Goal: Contribute content

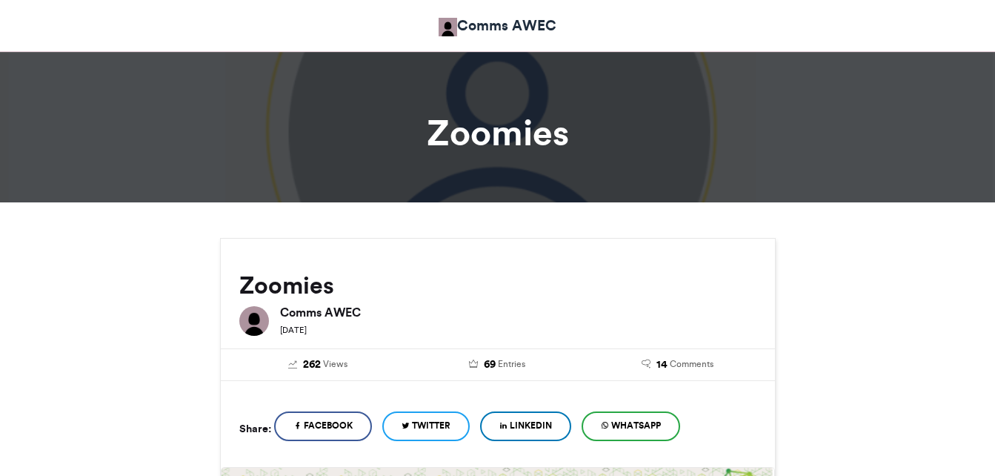
scroll to position [1482, 0]
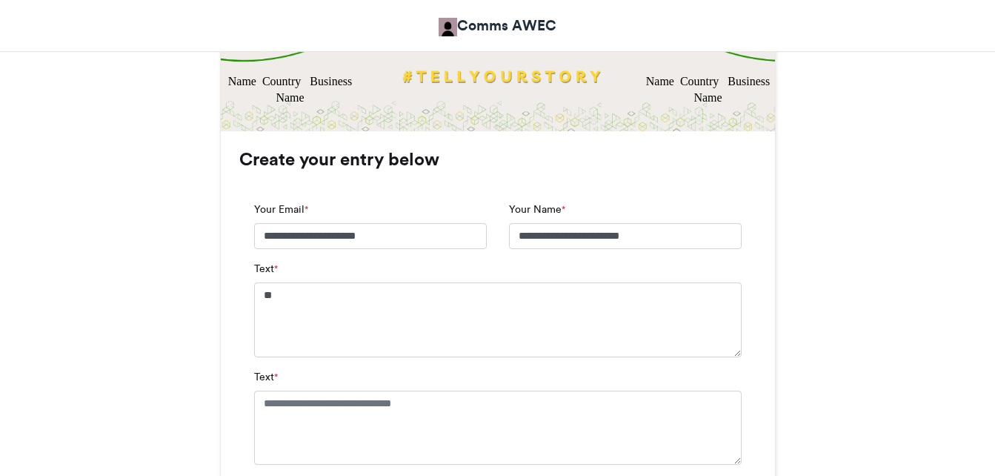
type textarea "*"
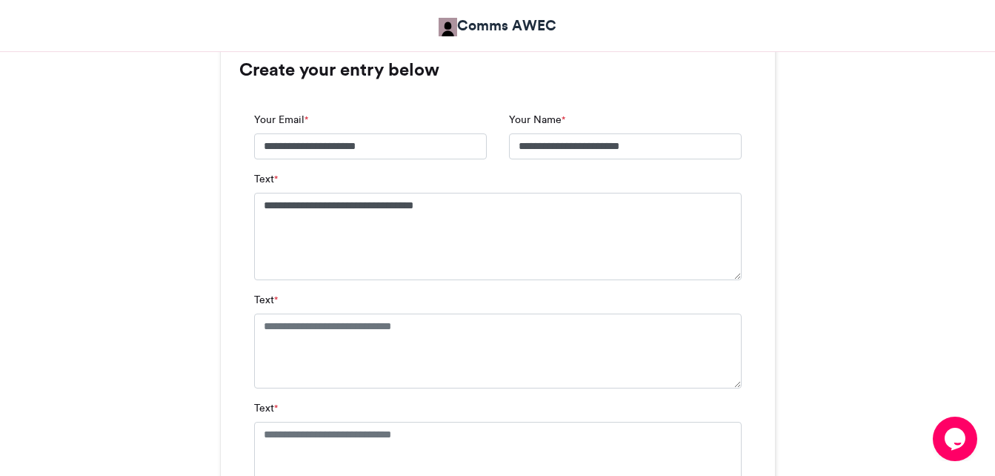
scroll to position [962, 0]
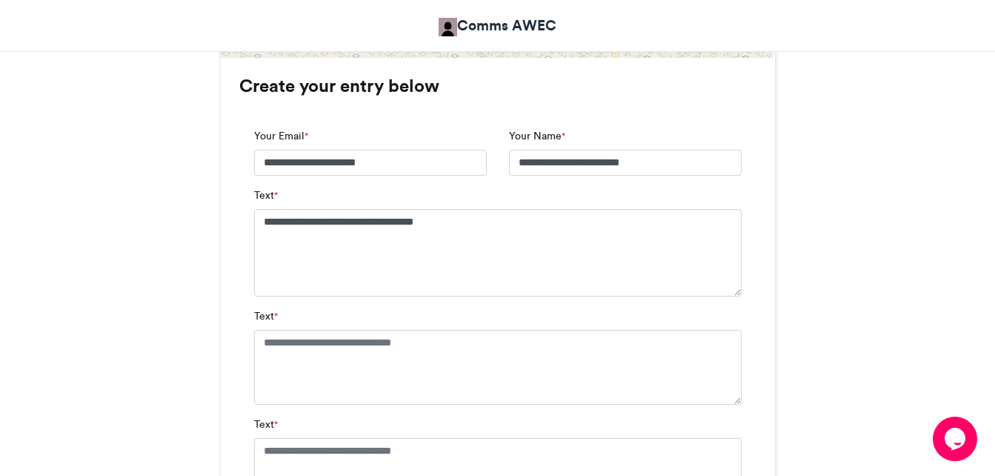
type textarea "**********"
click at [271, 350] on textarea "Text *" at bounding box center [497, 367] width 487 height 74
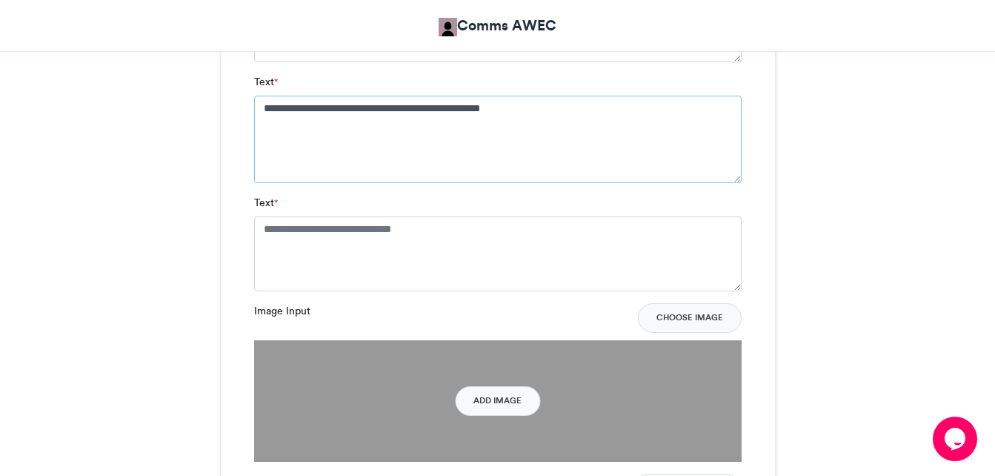
scroll to position [1185, 0]
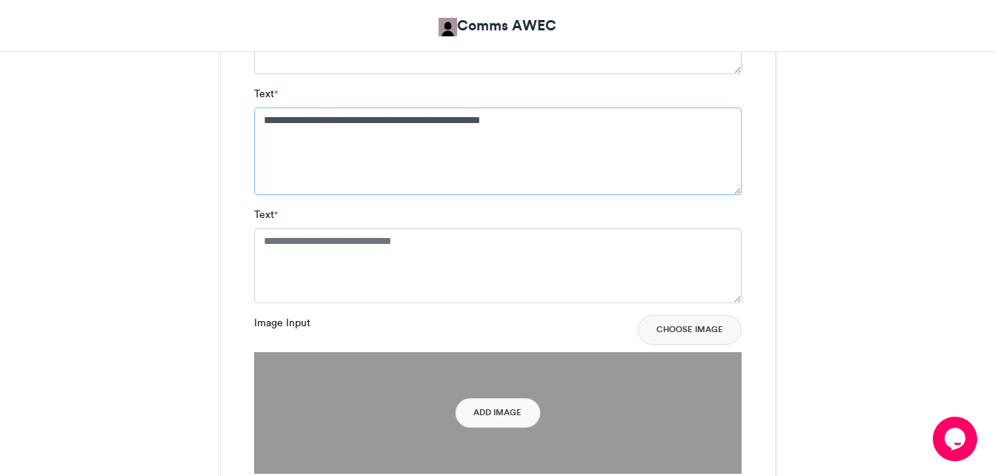
type textarea "**********"
click at [275, 246] on textarea "Text *" at bounding box center [497, 265] width 487 height 74
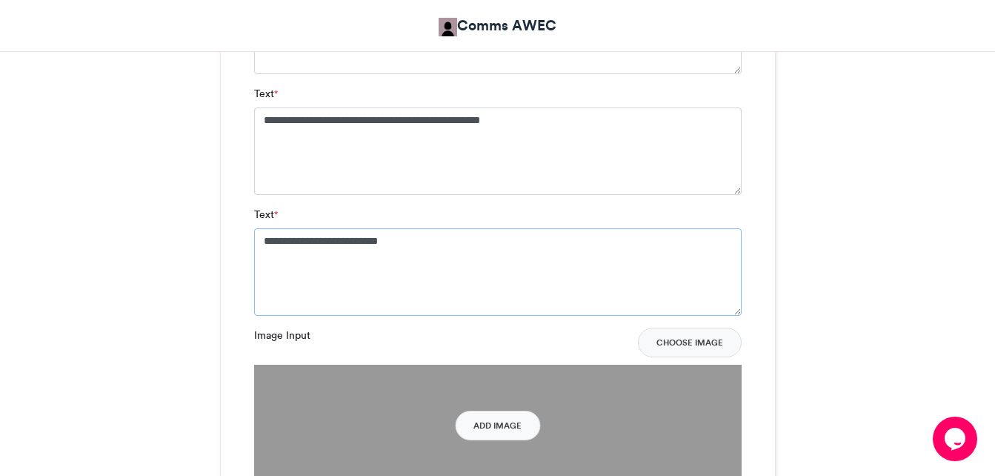
click at [415, 239] on textarea "**********" at bounding box center [497, 271] width 487 height 87
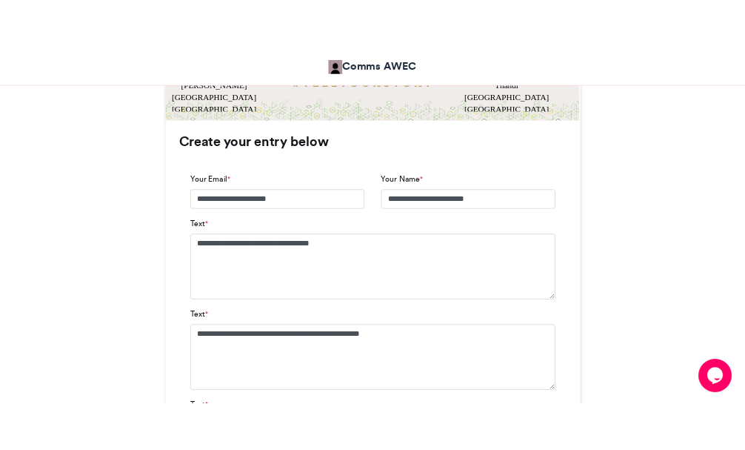
scroll to position [888, 0]
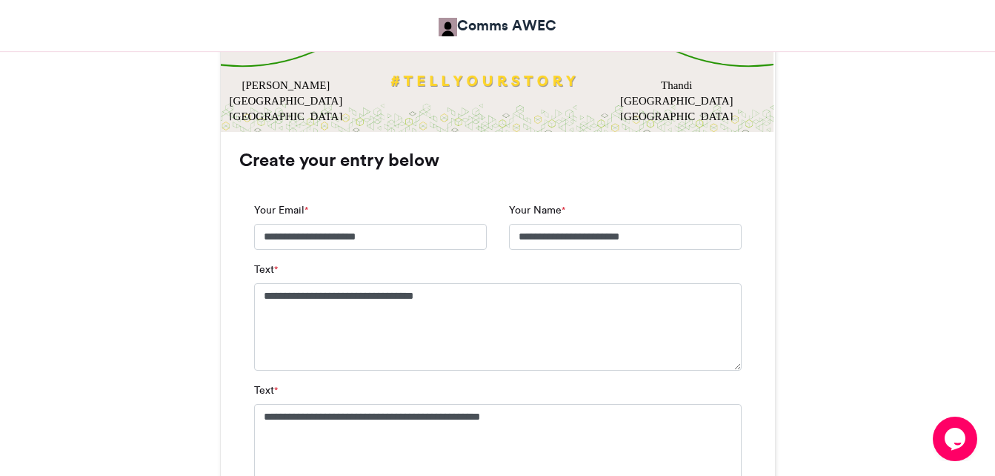
type textarea "**********"
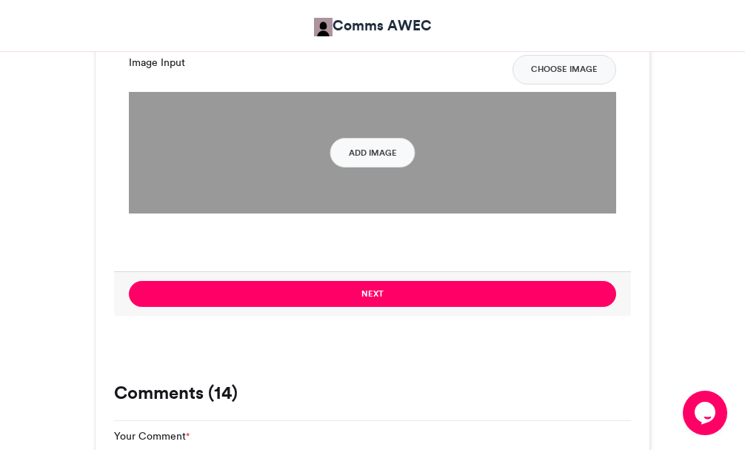
scroll to position [1555, 0]
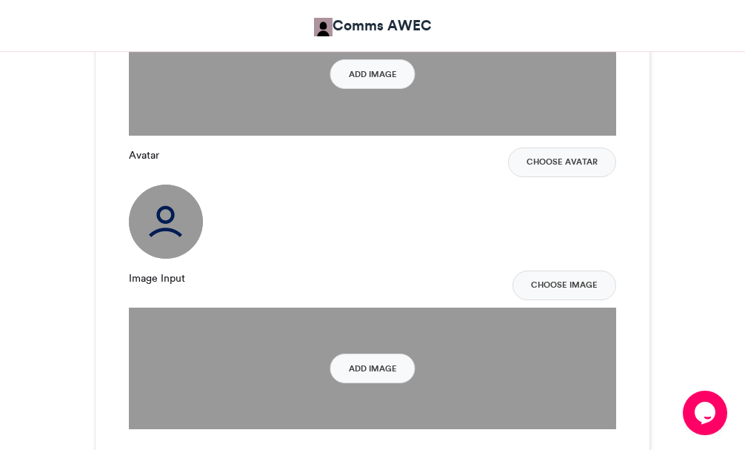
click at [161, 227] on img at bounding box center [166, 221] width 74 height 74
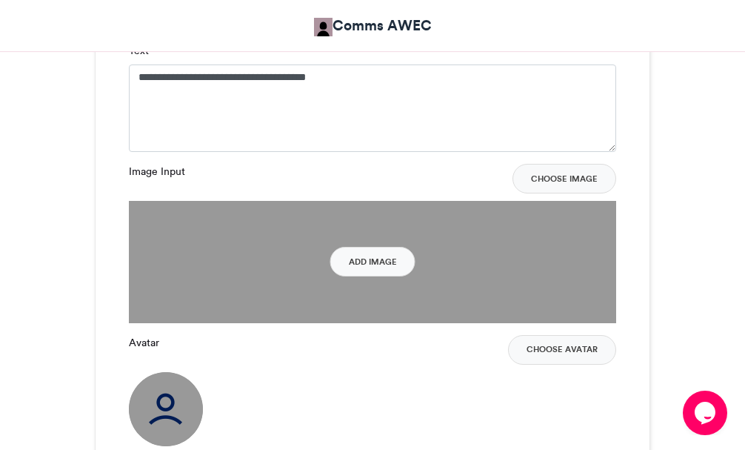
scroll to position [1333, 0]
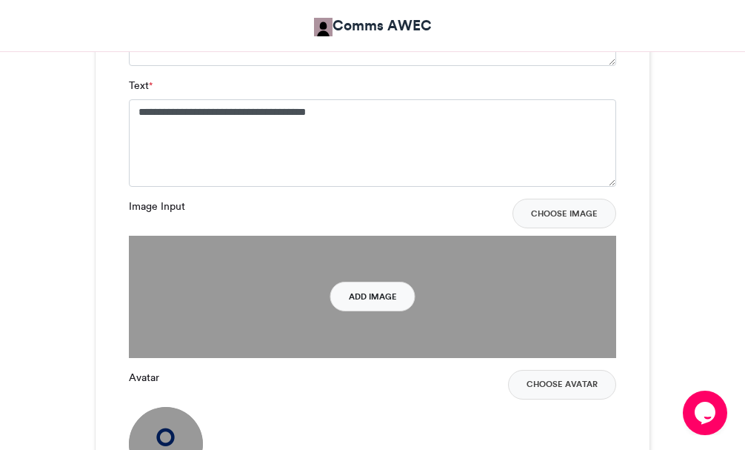
click at [356, 296] on button "Add Image" at bounding box center [372, 297] width 85 height 30
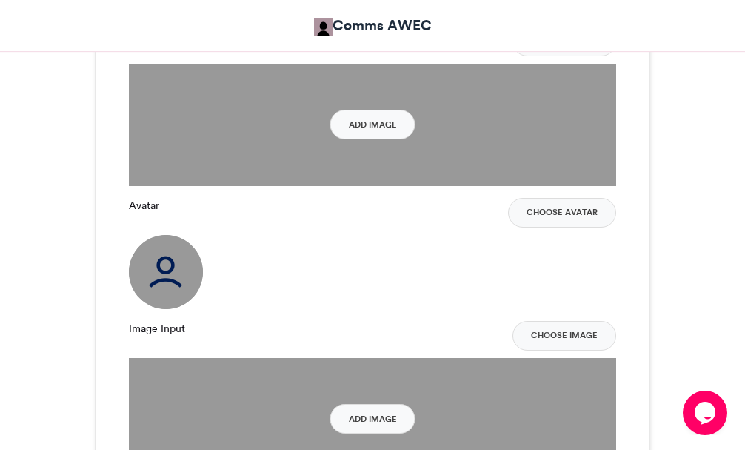
scroll to position [1555, 0]
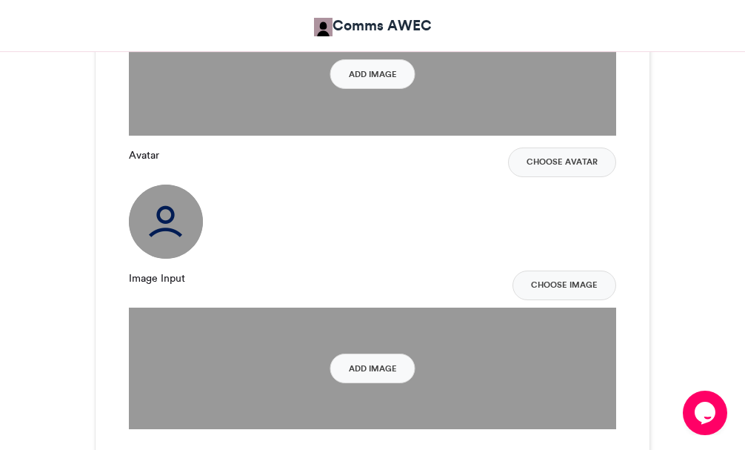
click at [178, 233] on img at bounding box center [166, 221] width 74 height 74
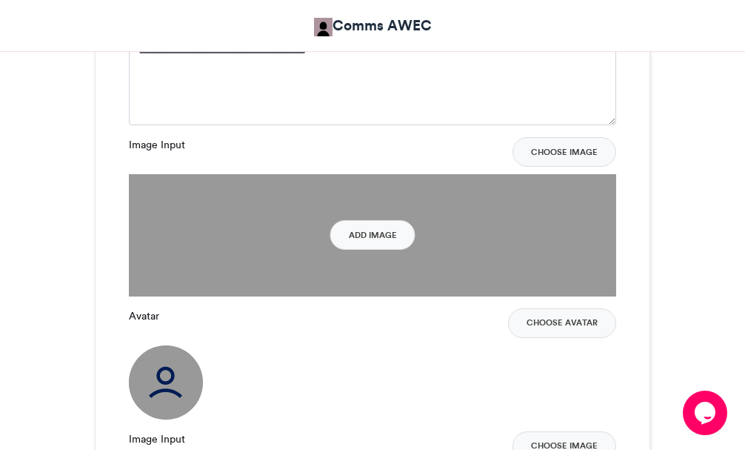
scroll to position [1333, 0]
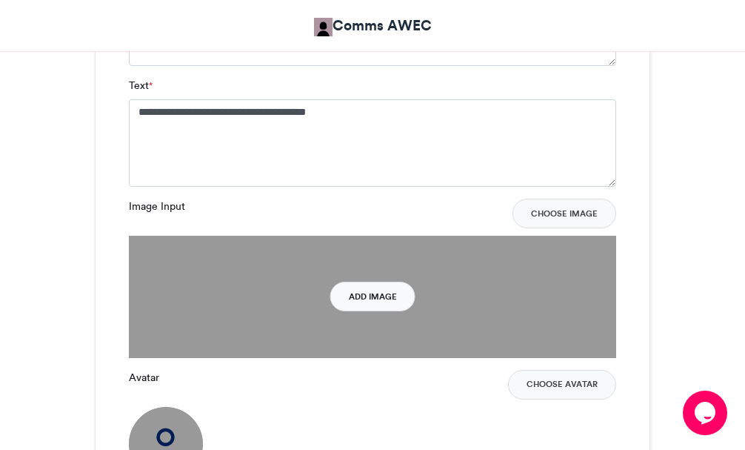
click at [367, 291] on button "Add Image" at bounding box center [372, 297] width 85 height 30
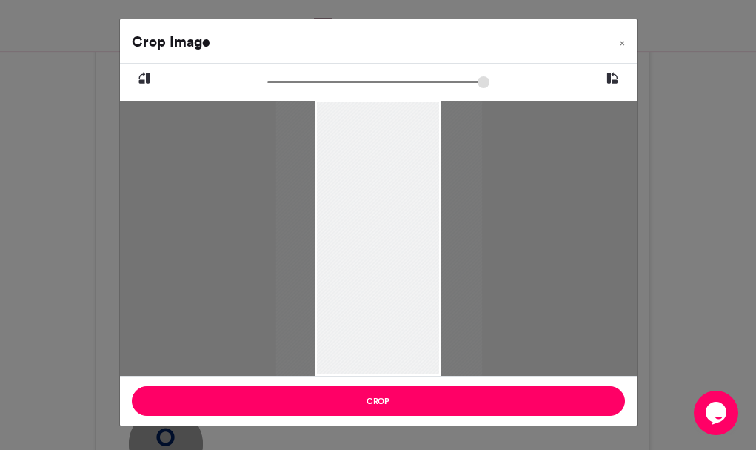
click at [442, 227] on div at bounding box center [379, 238] width 206 height 275
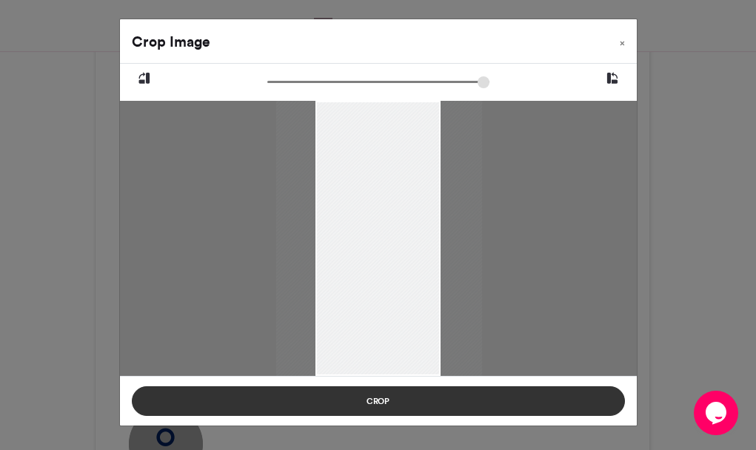
click at [368, 397] on button "Crop" at bounding box center [378, 401] width 493 height 30
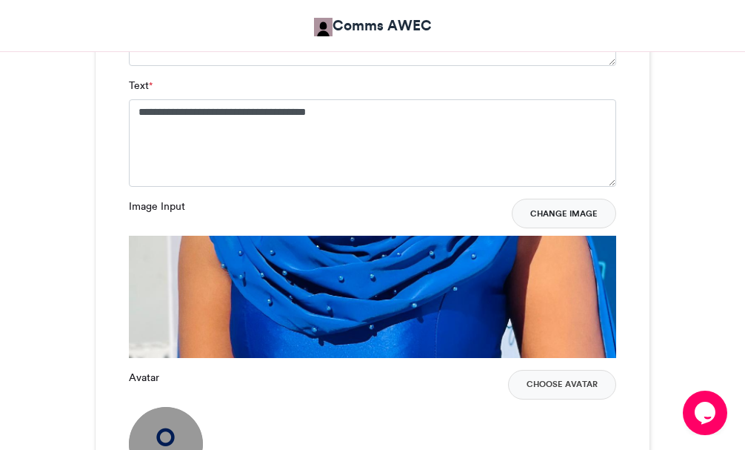
click at [591, 215] on button "Change Image" at bounding box center [564, 214] width 104 height 30
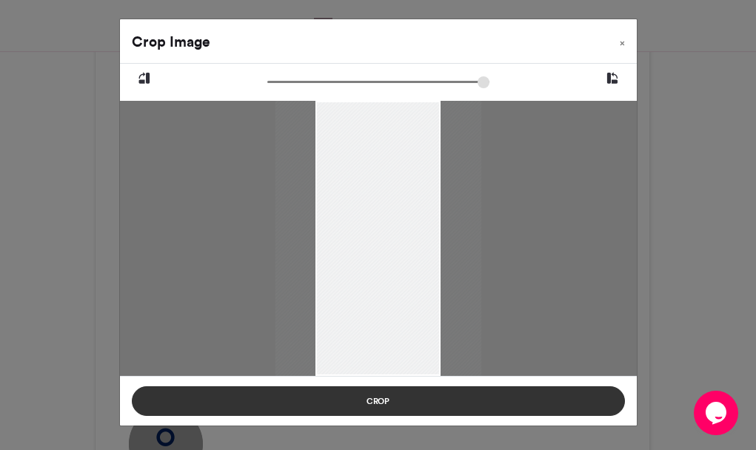
click at [502, 395] on button "Crop" at bounding box center [378, 401] width 493 height 30
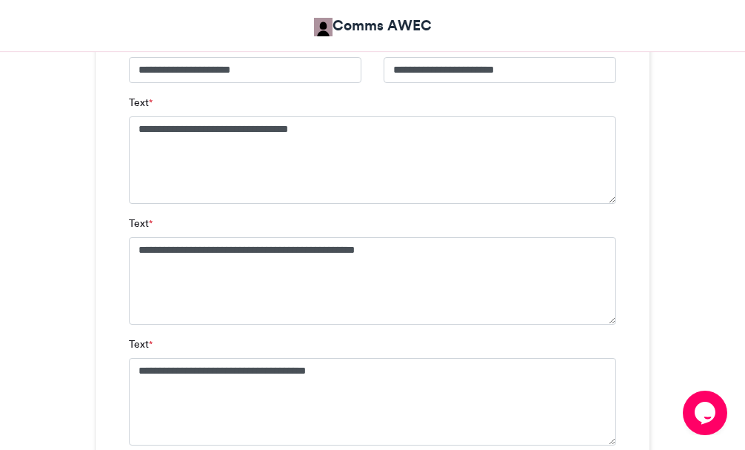
scroll to position [1111, 0]
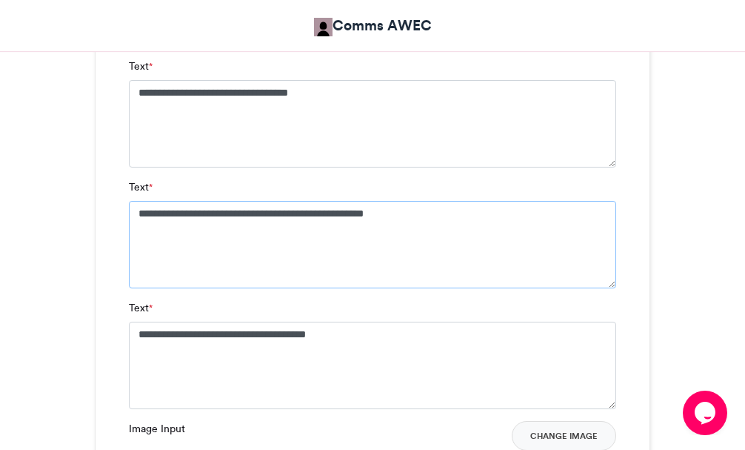
type textarea "**********"
click at [438, 224] on textarea "**********" at bounding box center [372, 244] width 487 height 87
click at [170, 93] on textarea "**********" at bounding box center [372, 123] width 487 height 87
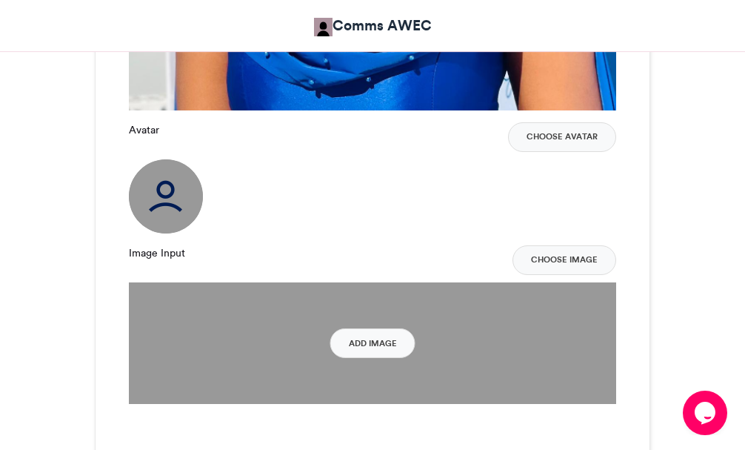
scroll to position [1629, 0]
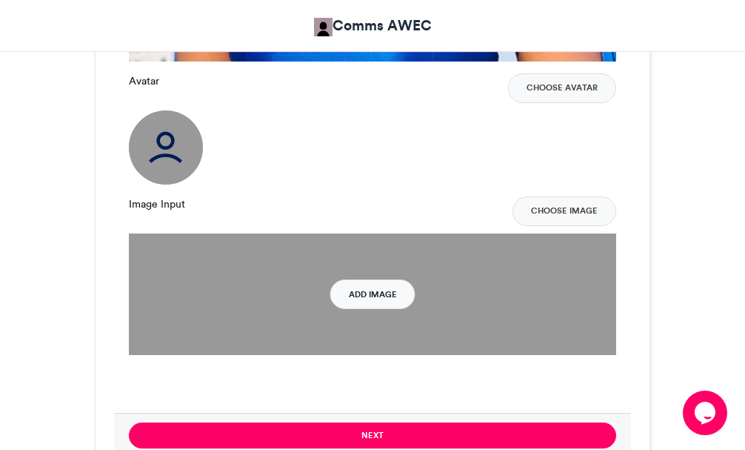
type textarea "**********"
click at [382, 292] on button "Add Image" at bounding box center [372, 294] width 85 height 30
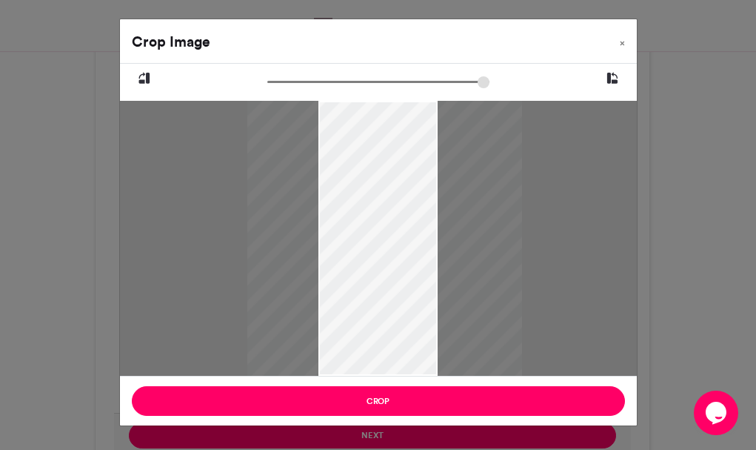
click at [442, 280] on div at bounding box center [384, 238] width 275 height 275
type input "******"
drag, startPoint x: 276, startPoint y: 81, endPoint x: 242, endPoint y: 82, distance: 34.9
click at [267, 82] on input "zoom" at bounding box center [378, 82] width 222 height 14
click at [446, 236] on div at bounding box center [388, 238] width 275 height 275
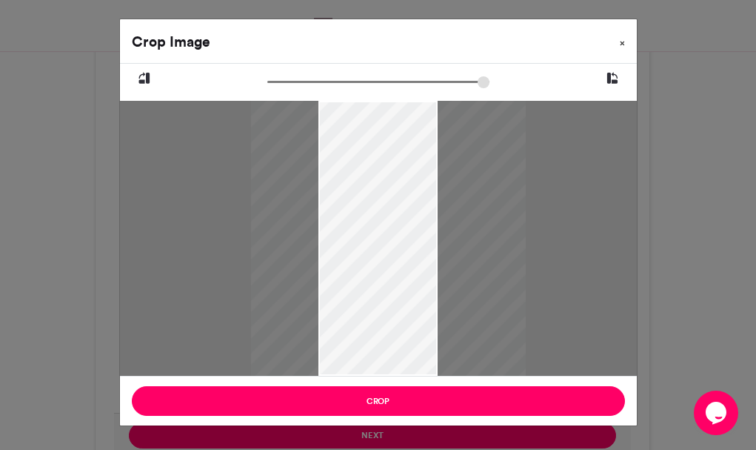
click at [622, 42] on span "×" at bounding box center [622, 43] width 5 height 9
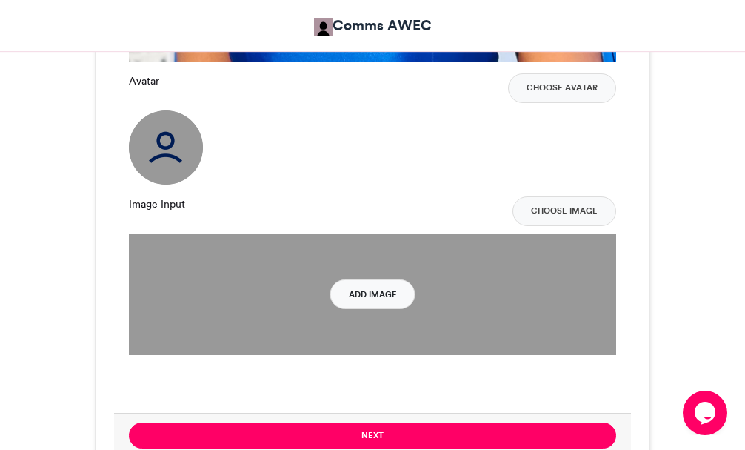
click at [387, 295] on button "Add Image" at bounding box center [372, 294] width 85 height 30
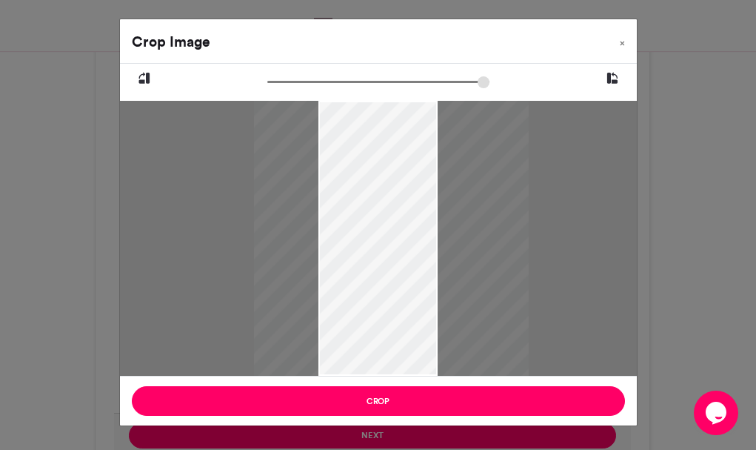
drag, startPoint x: 437, startPoint y: 285, endPoint x: 450, endPoint y: 285, distance: 13.3
click at [450, 285] on div at bounding box center [391, 238] width 275 height 275
click at [414, 308] on div at bounding box center [391, 238] width 275 height 275
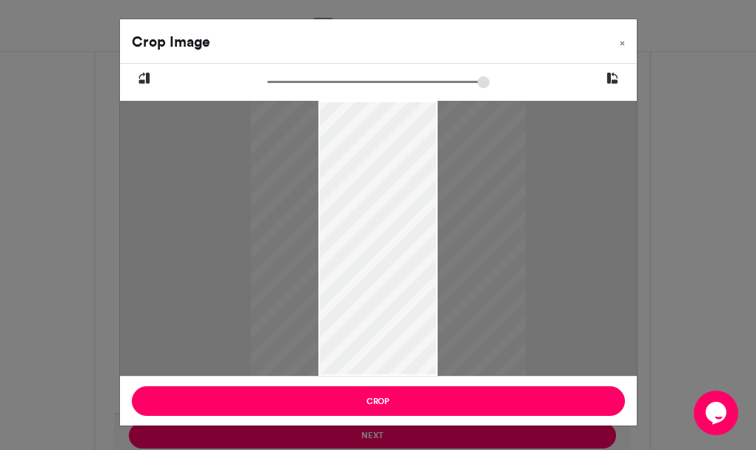
drag, startPoint x: 440, startPoint y: 305, endPoint x: 393, endPoint y: 327, distance: 52.4
click at [436, 304] on div at bounding box center [388, 238] width 275 height 275
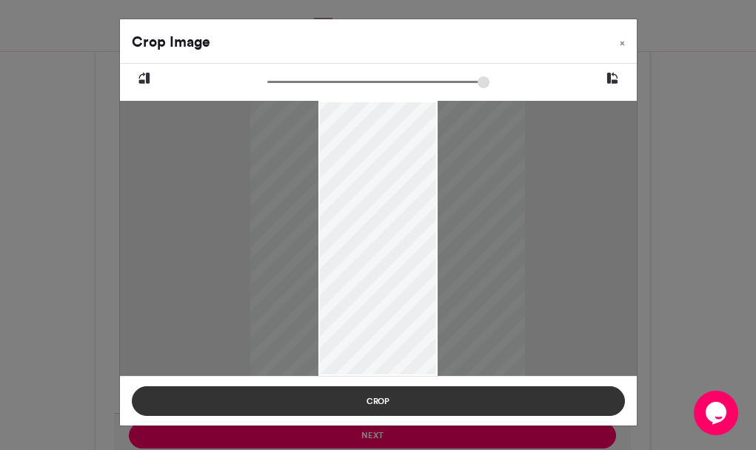
drag, startPoint x: 365, startPoint y: 396, endPoint x: 383, endPoint y: 398, distance: 17.8
click at [383, 398] on button "Crop" at bounding box center [378, 401] width 493 height 30
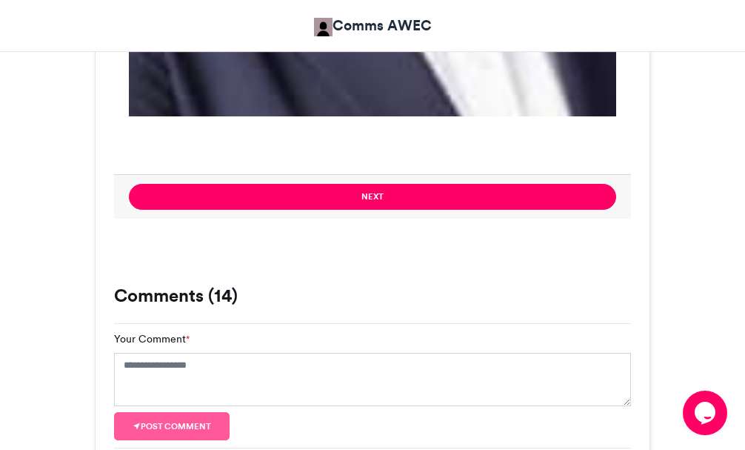
scroll to position [1925, 0]
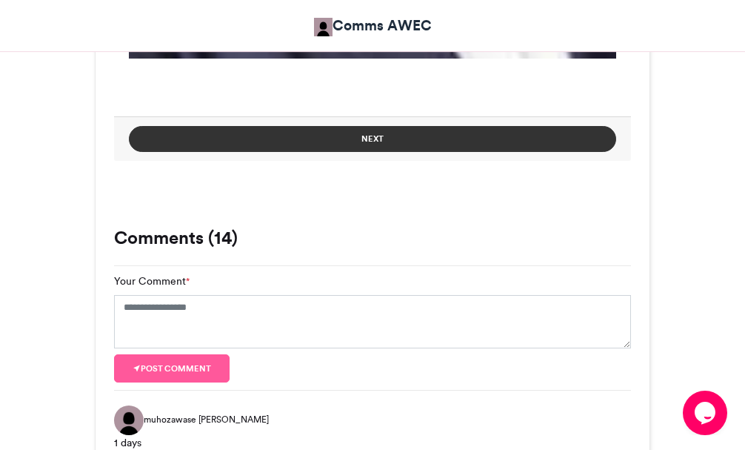
click at [369, 143] on button "Next" at bounding box center [372, 139] width 487 height 26
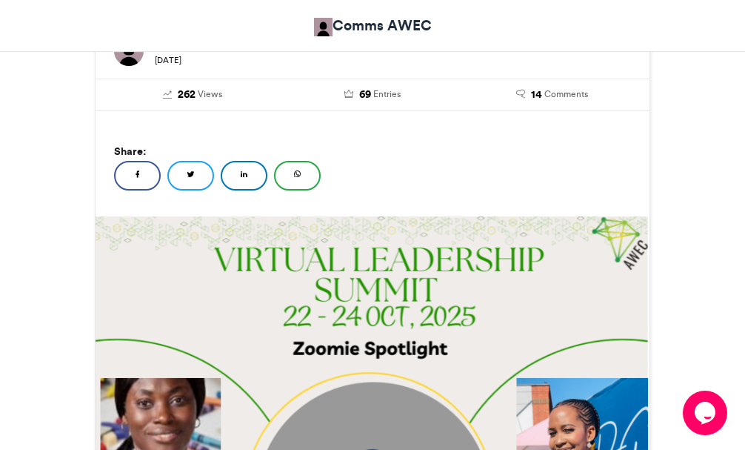
scroll to position [124, 0]
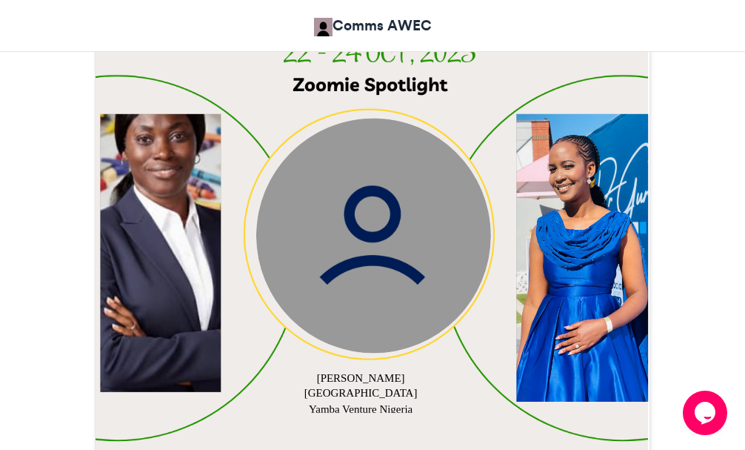
scroll to position [494, 0]
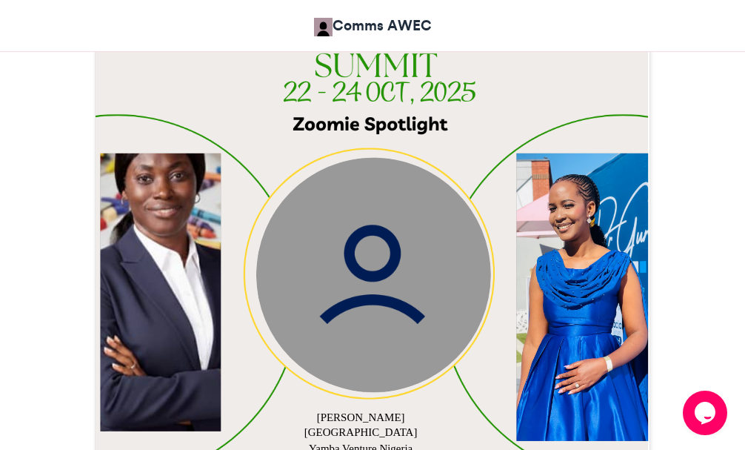
click at [150, 258] on div at bounding box center [161, 292] width 121 height 278
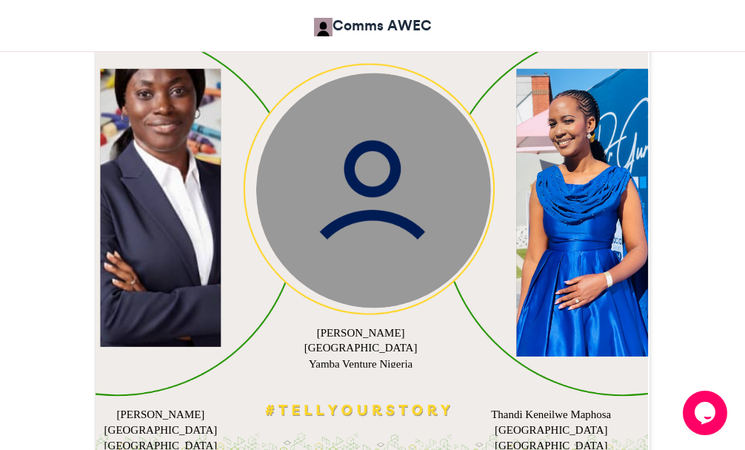
scroll to position [568, 0]
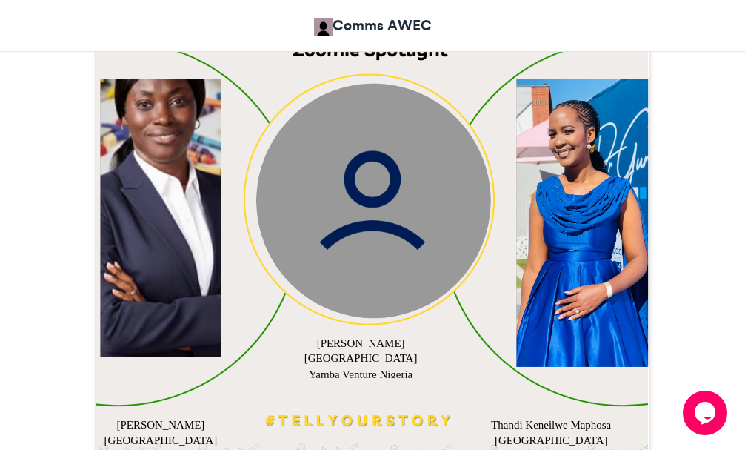
click at [550, 183] on div at bounding box center [582, 222] width 132 height 287
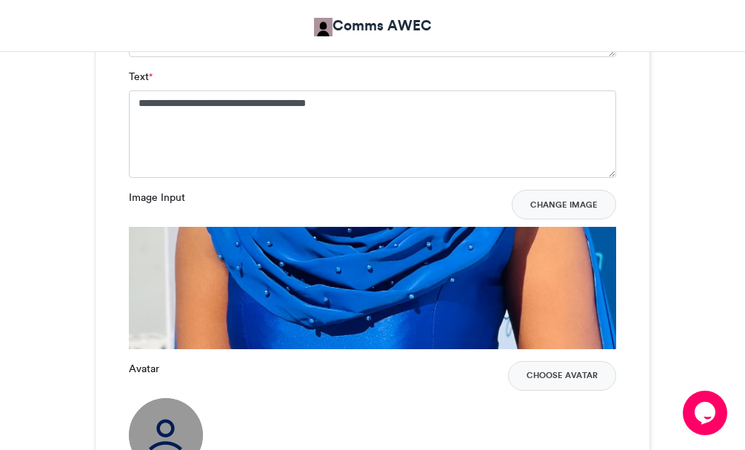
scroll to position [1383, 0]
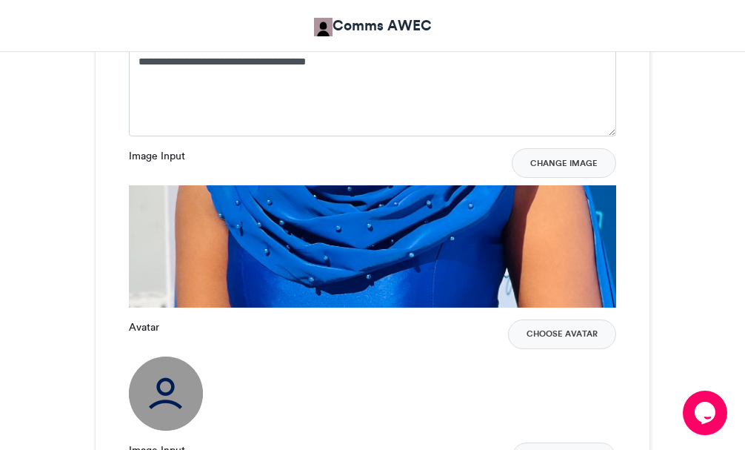
click at [561, 155] on button "Change Image" at bounding box center [564, 163] width 104 height 30
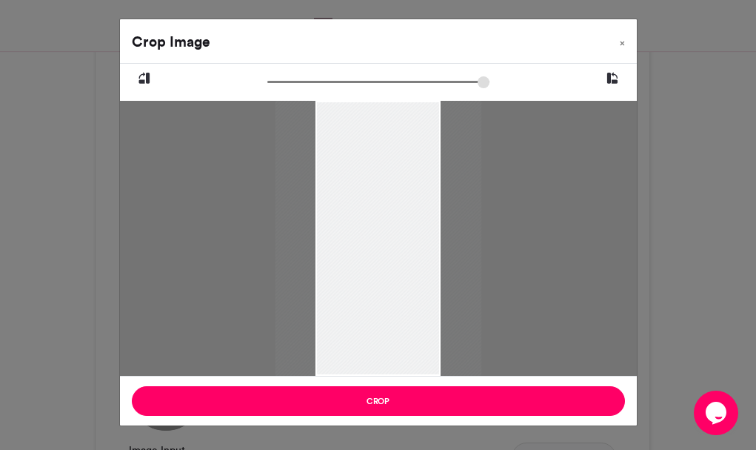
drag, startPoint x: 401, startPoint y: 349, endPoint x: 399, endPoint y: 324, distance: 24.5
click at [401, 329] on div at bounding box center [378, 238] width 206 height 275
click at [399, 324] on div at bounding box center [378, 238] width 206 height 275
click at [376, 253] on div at bounding box center [377, 238] width 206 height 275
drag, startPoint x: 376, startPoint y: 253, endPoint x: 344, endPoint y: 226, distance: 41.5
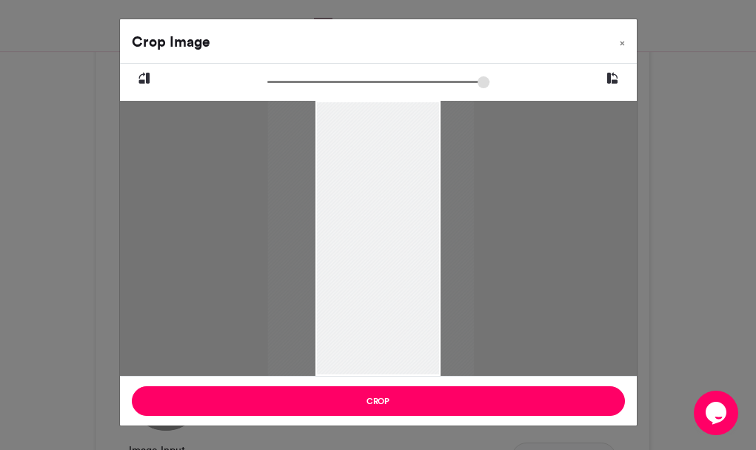
click at [344, 226] on div at bounding box center [370, 238] width 206 height 275
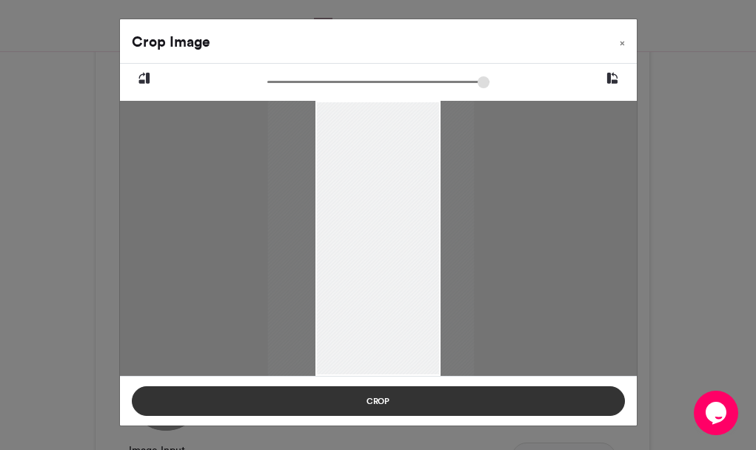
click at [365, 396] on button "Crop" at bounding box center [378, 401] width 493 height 30
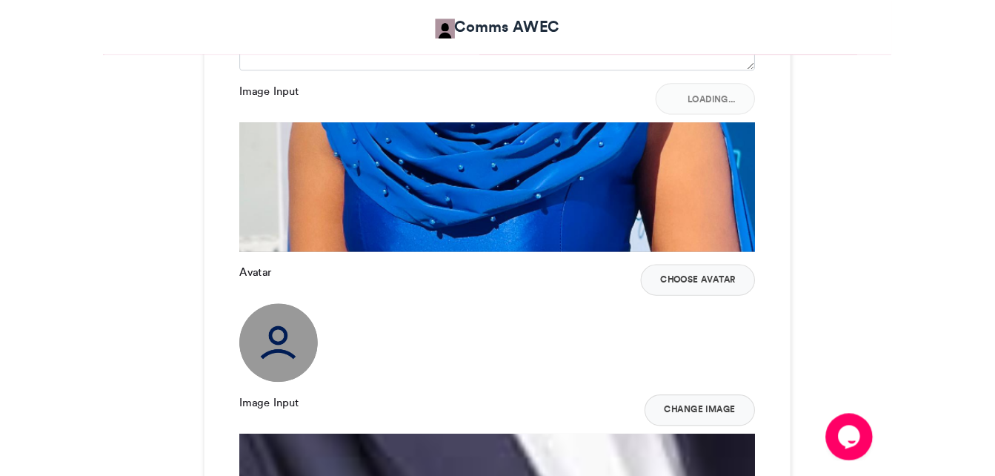
scroll to position [1605, 0]
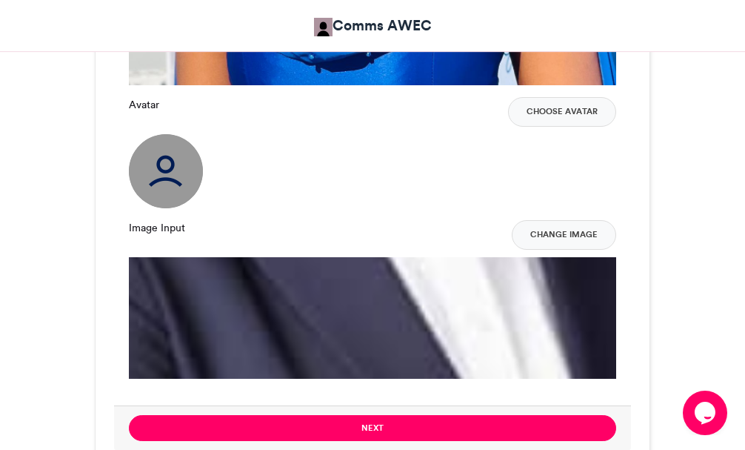
click at [169, 179] on img at bounding box center [166, 171] width 74 height 74
click at [569, 233] on button "Change Image" at bounding box center [564, 235] width 104 height 30
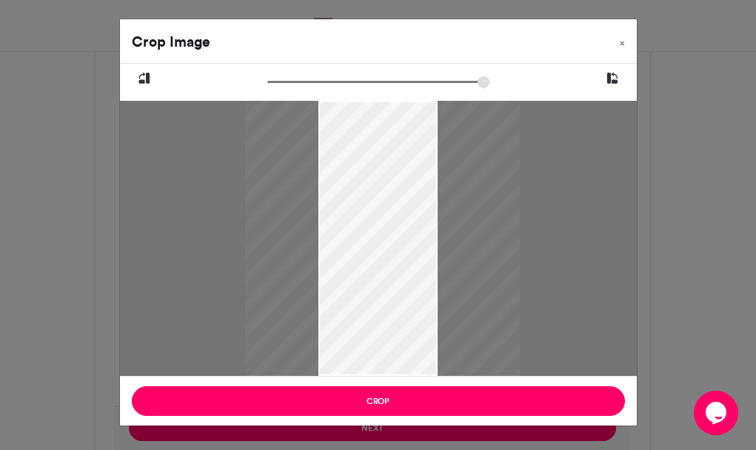
click at [419, 284] on div at bounding box center [382, 238] width 275 height 275
click at [143, 73] on icon at bounding box center [144, 78] width 13 height 19
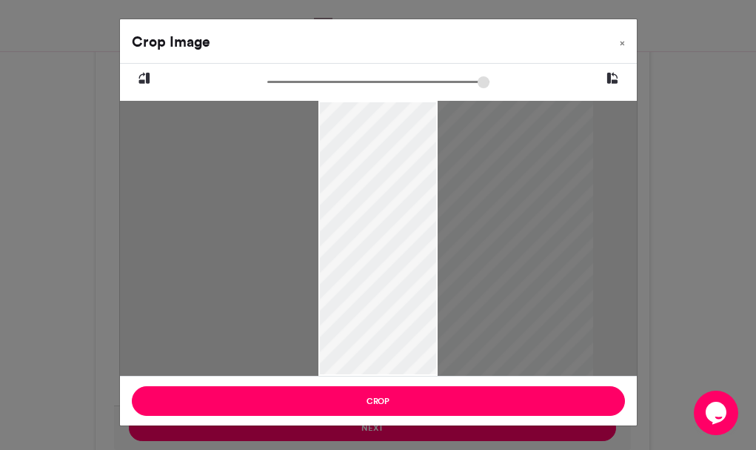
drag, startPoint x: 438, startPoint y: 224, endPoint x: 450, endPoint y: 224, distance: 11.9
click at [451, 224] on div at bounding box center [456, 238] width 275 height 275
drag, startPoint x: 395, startPoint y: 227, endPoint x: 342, endPoint y: 222, distance: 53.6
click at [342, 222] on div at bounding box center [398, 238] width 275 height 275
click at [409, 279] on div at bounding box center [403, 238] width 275 height 275
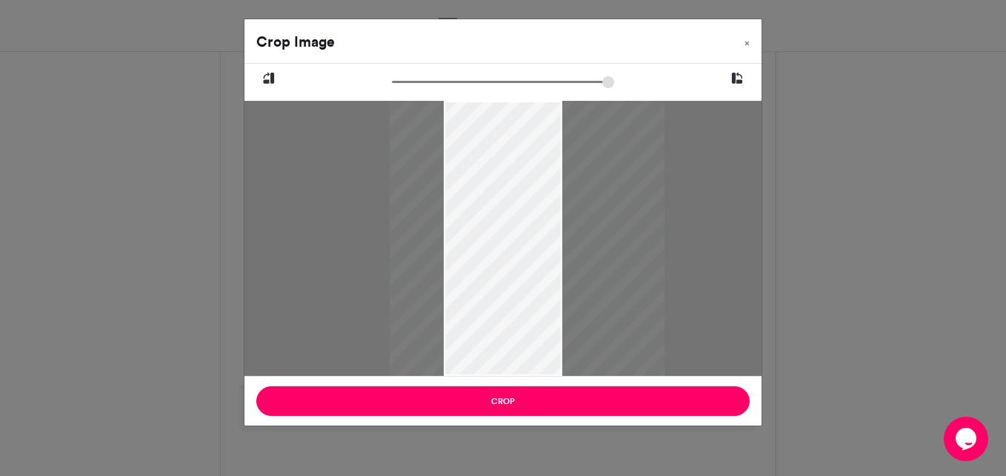
click at [560, 273] on div at bounding box center [527, 238] width 275 height 275
click at [531, 264] on div at bounding box center [527, 238] width 275 height 275
click at [523, 259] on div at bounding box center [527, 238] width 275 height 275
drag, startPoint x: 527, startPoint y: 257, endPoint x: 515, endPoint y: 250, distance: 13.6
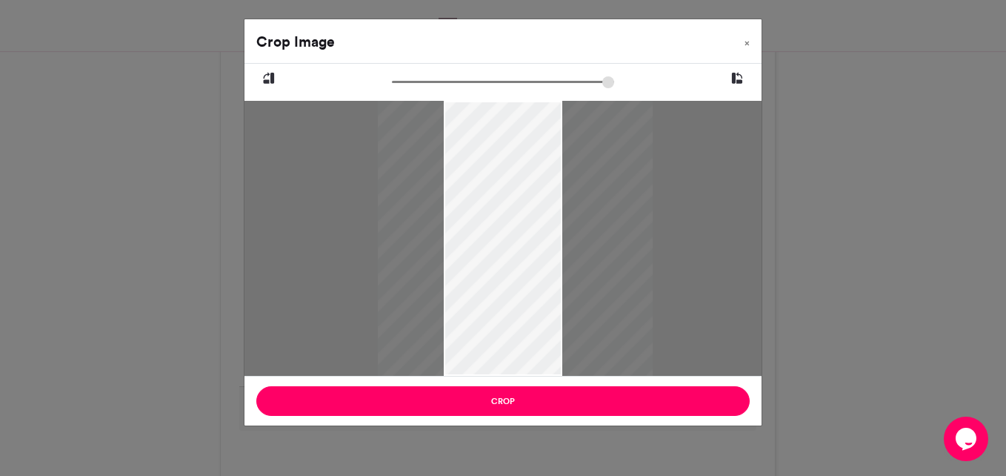
click at [515, 250] on div at bounding box center [515, 238] width 275 height 275
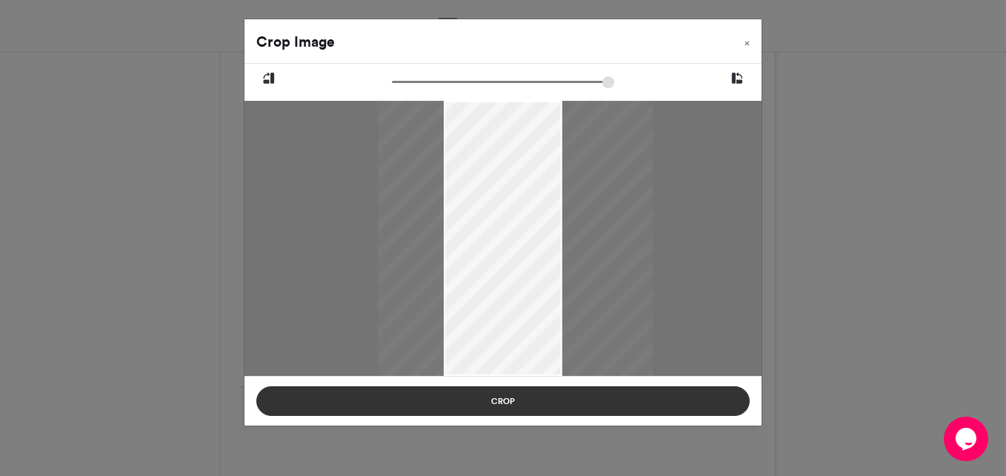
click at [549, 405] on button "Crop" at bounding box center [502, 401] width 493 height 30
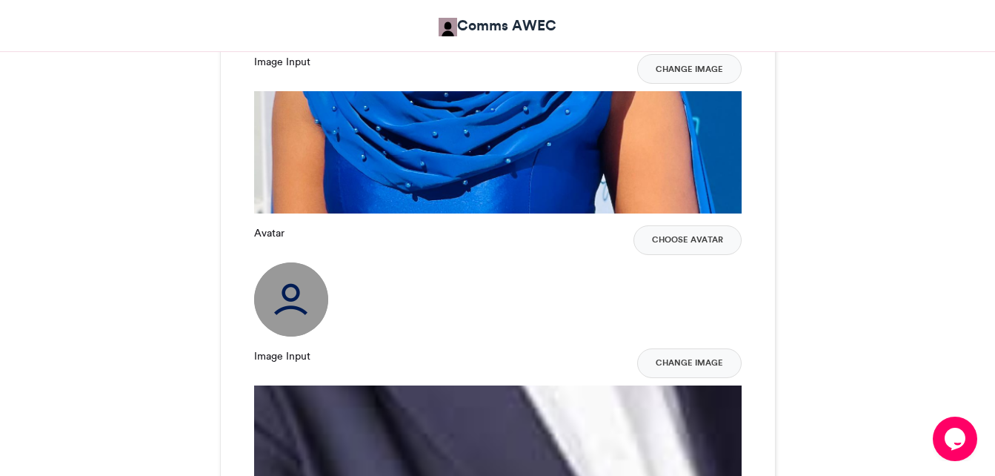
scroll to position [1457, 0]
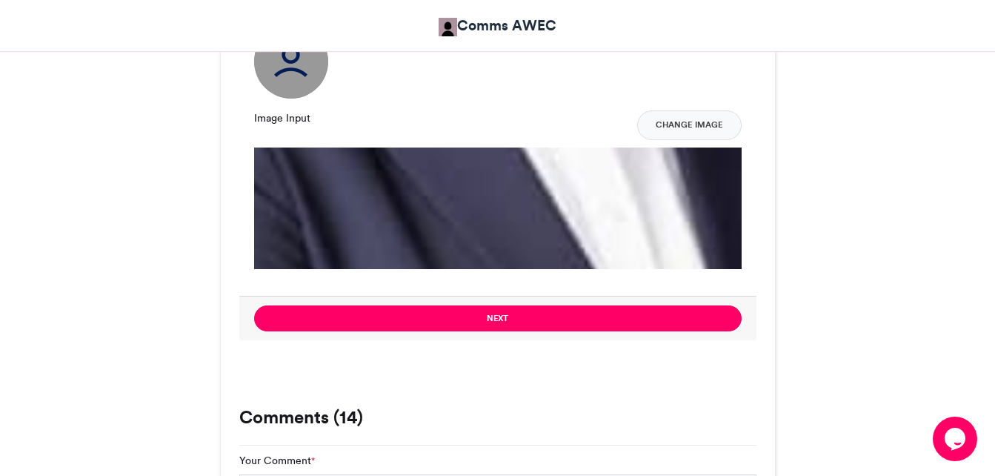
scroll to position [1754, 0]
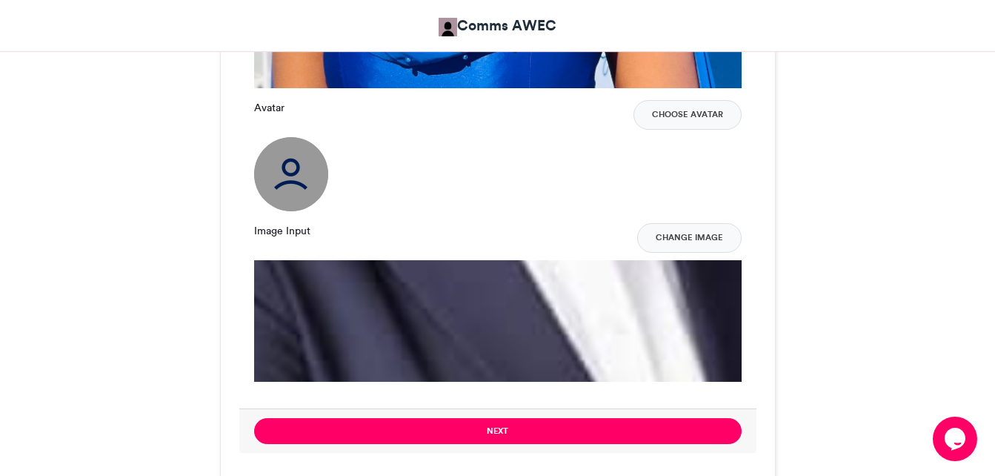
scroll to position [1531, 0]
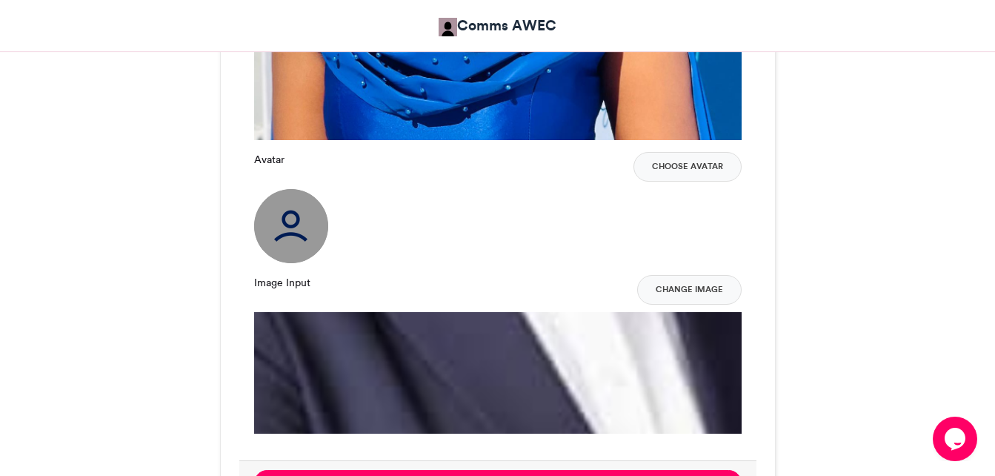
click at [272, 246] on img at bounding box center [291, 226] width 74 height 74
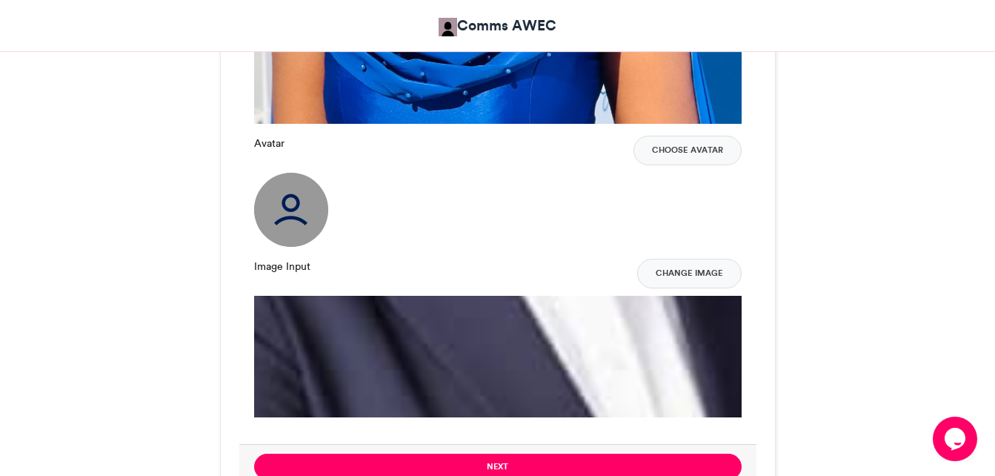
scroll to position [1605, 0]
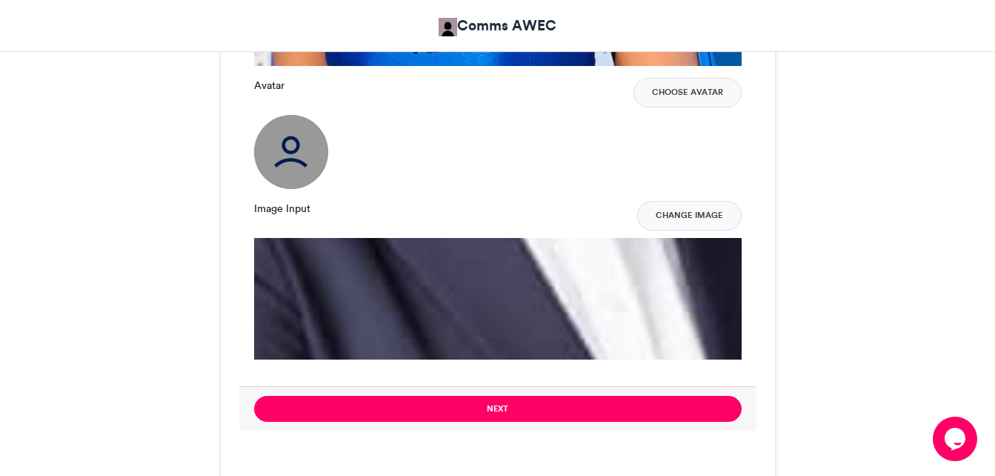
click at [673, 222] on button "Change Image" at bounding box center [689, 216] width 104 height 30
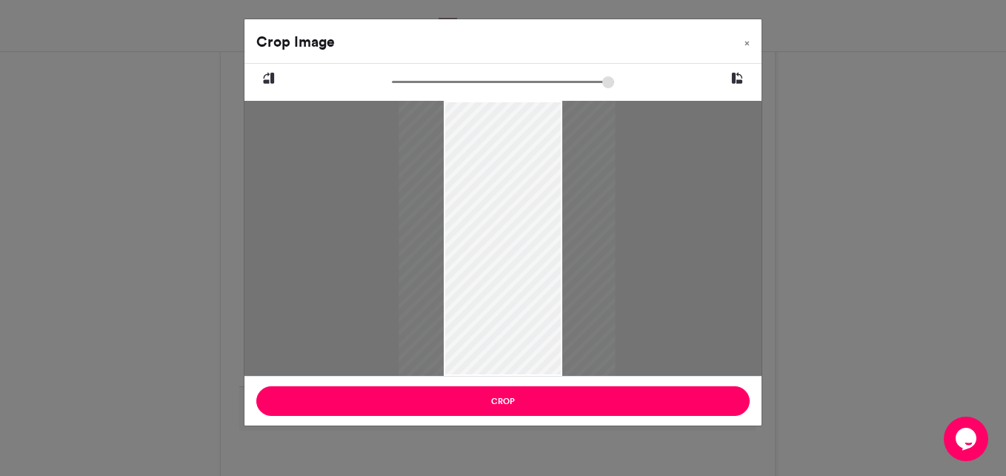
click at [487, 330] on div at bounding box center [507, 238] width 217 height 275
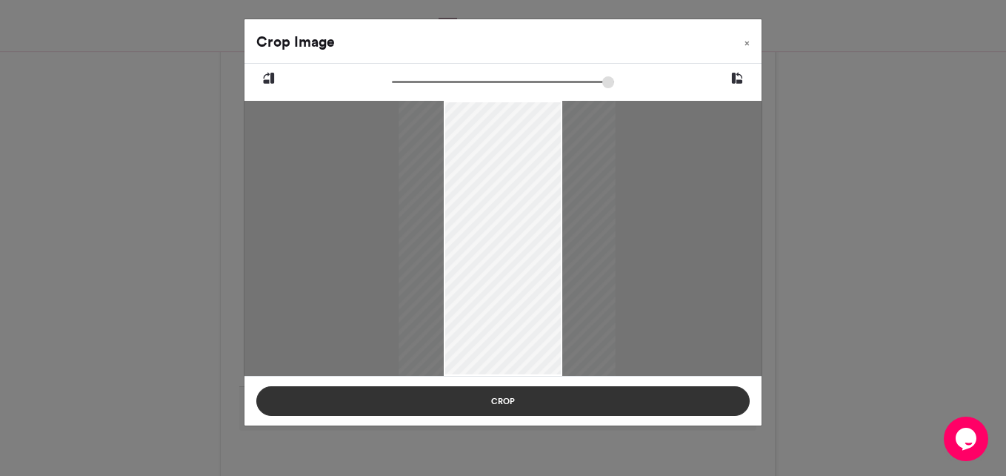
click at [479, 400] on button "Crop" at bounding box center [502, 401] width 493 height 30
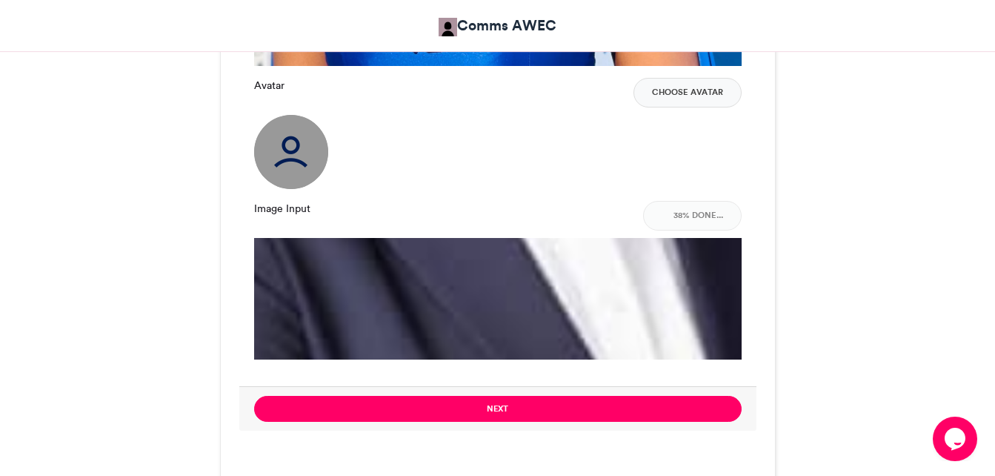
click at [283, 161] on img at bounding box center [291, 152] width 74 height 74
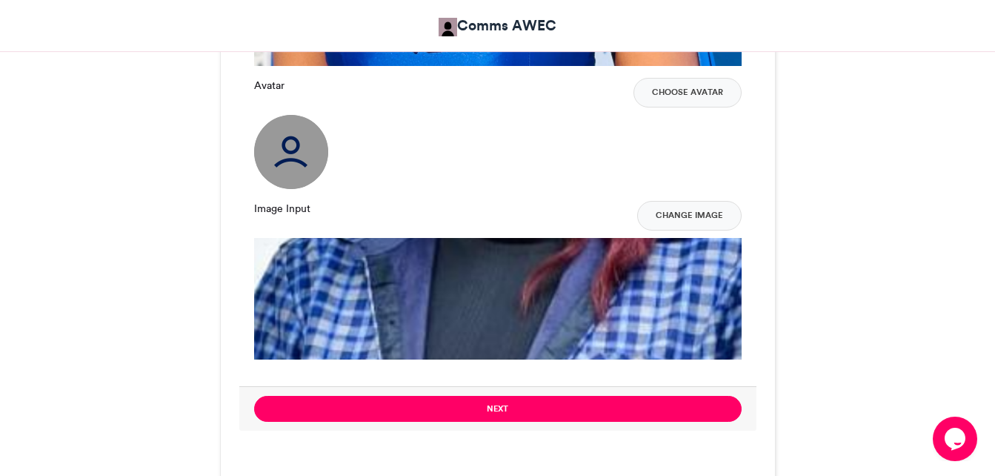
click at [276, 162] on img at bounding box center [291, 152] width 74 height 74
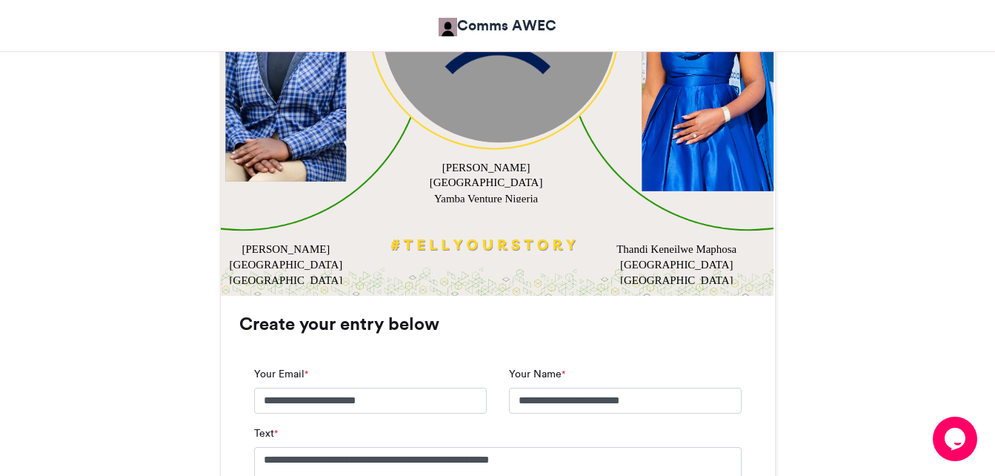
scroll to position [568, 0]
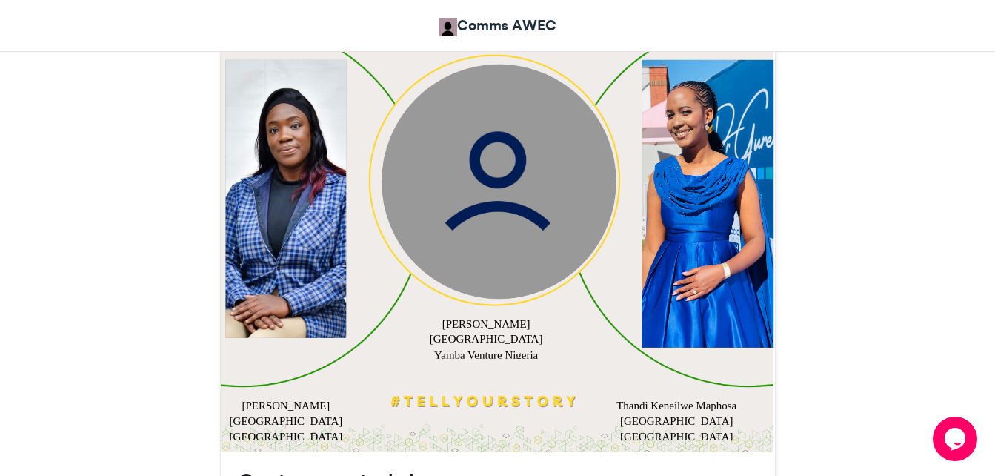
click at [479, 226] on img at bounding box center [498, 181] width 235 height 235
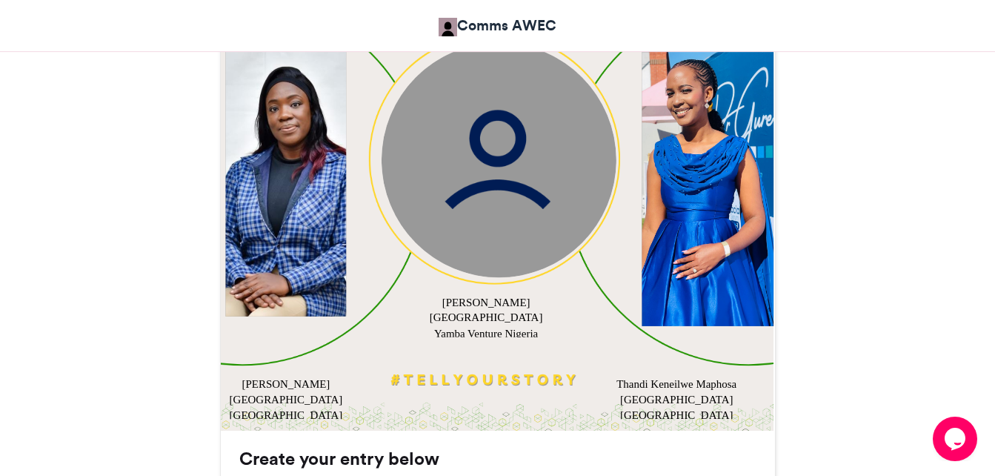
scroll to position [642, 0]
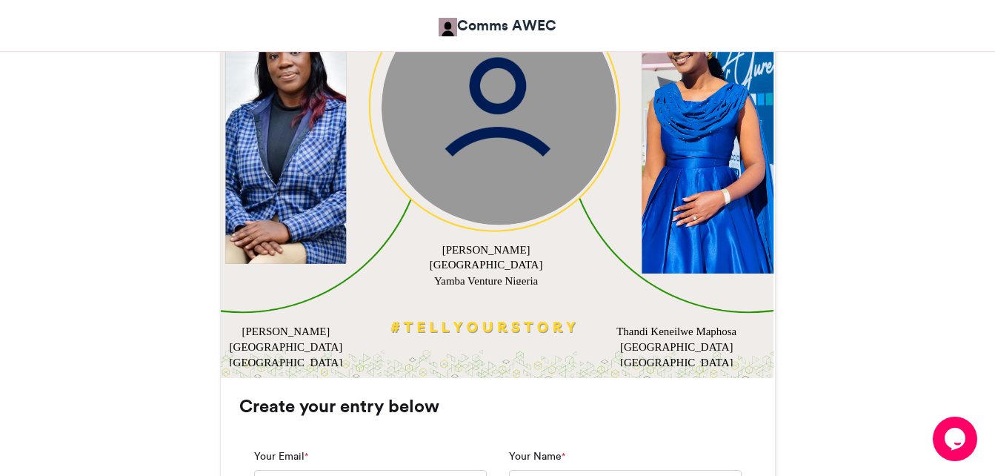
click at [273, 209] on div at bounding box center [285, 124] width 121 height 278
click at [476, 167] on img at bounding box center [498, 107] width 235 height 235
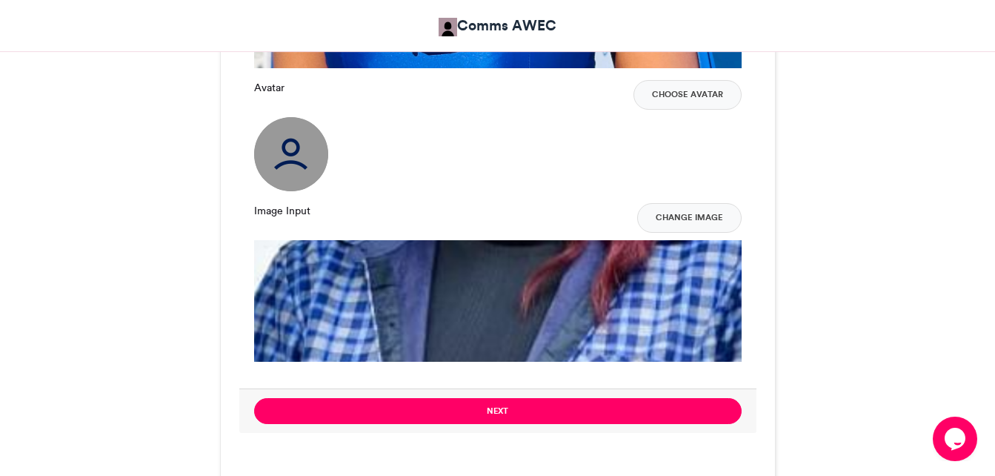
scroll to position [1680, 0]
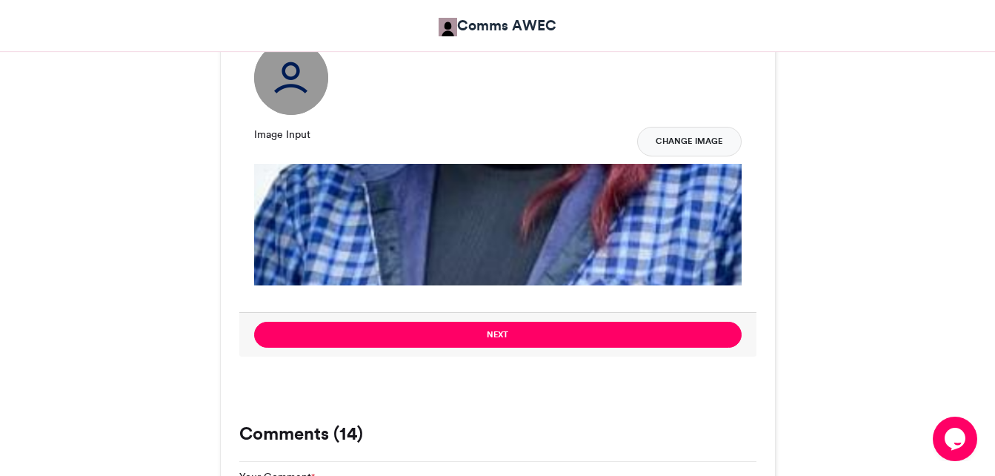
click at [677, 133] on button "Change Image" at bounding box center [689, 142] width 104 height 30
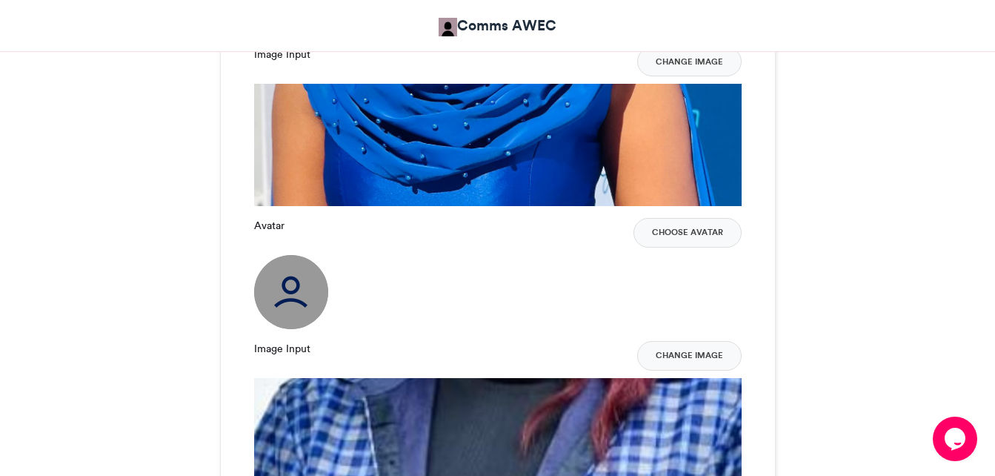
scroll to position [1457, 0]
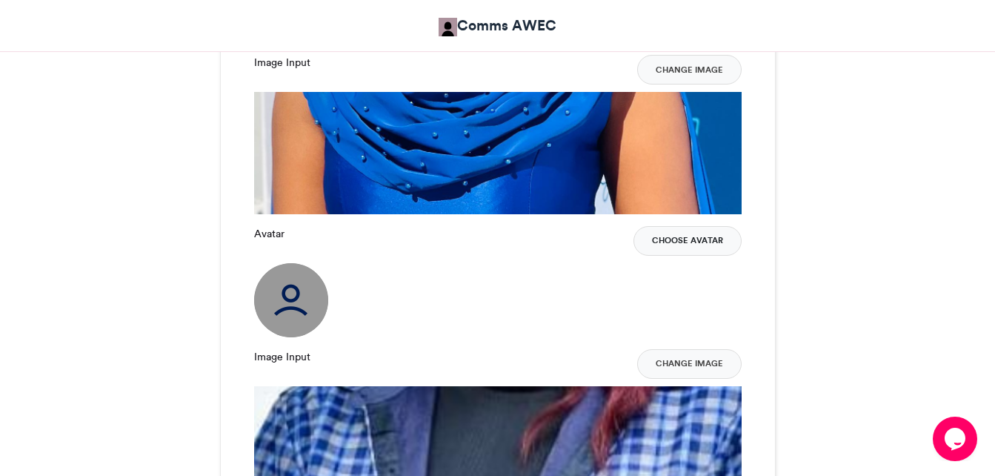
click at [666, 243] on button "Choose Avatar" at bounding box center [687, 241] width 108 height 30
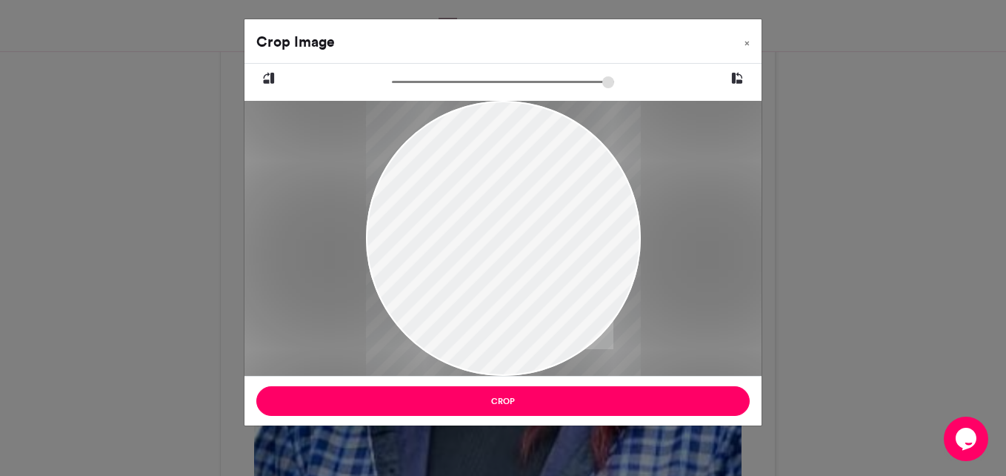
drag, startPoint x: 473, startPoint y: 290, endPoint x: 473, endPoint y: 304, distance: 14.1
click at [473, 304] on div at bounding box center [503, 238] width 275 height 275
drag, startPoint x: 527, startPoint y: 274, endPoint x: 507, endPoint y: 273, distance: 20.1
click at [507, 273] on div at bounding box center [503, 238] width 275 height 275
drag, startPoint x: 572, startPoint y: 269, endPoint x: 651, endPoint y: 259, distance: 79.9
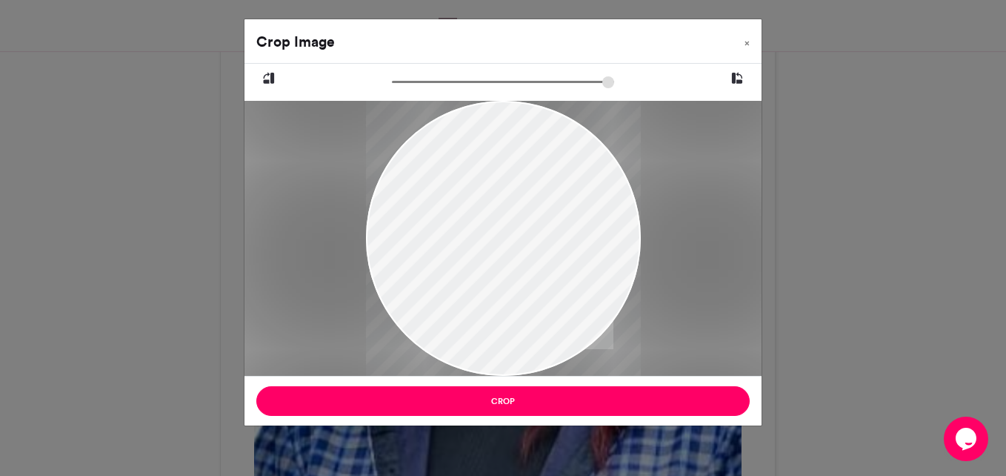
click at [651, 259] on div at bounding box center [502, 238] width 517 height 275
drag, startPoint x: 645, startPoint y: 259, endPoint x: 581, endPoint y: 256, distance: 64.5
click at [584, 258] on div at bounding box center [502, 238] width 517 height 275
type input "******"
drag, startPoint x: 525, startPoint y: 261, endPoint x: 541, endPoint y: 262, distance: 16.4
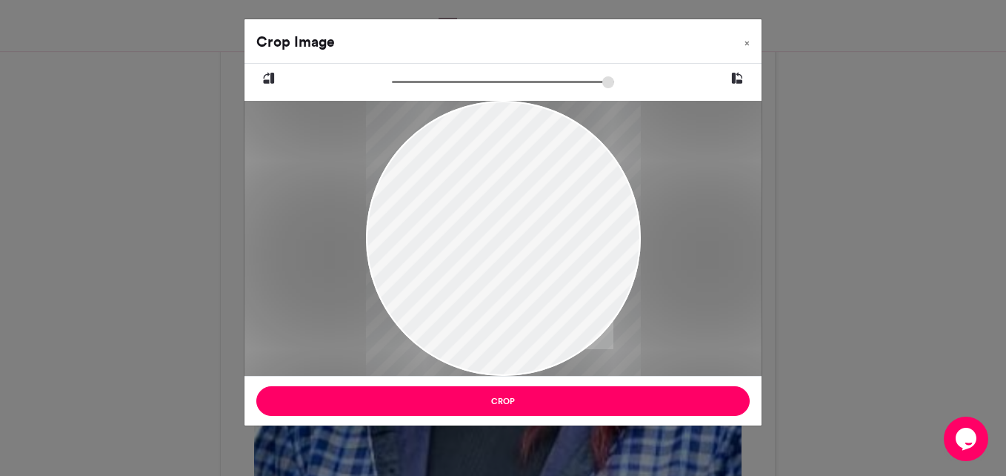
click at [541, 262] on div at bounding box center [503, 238] width 275 height 275
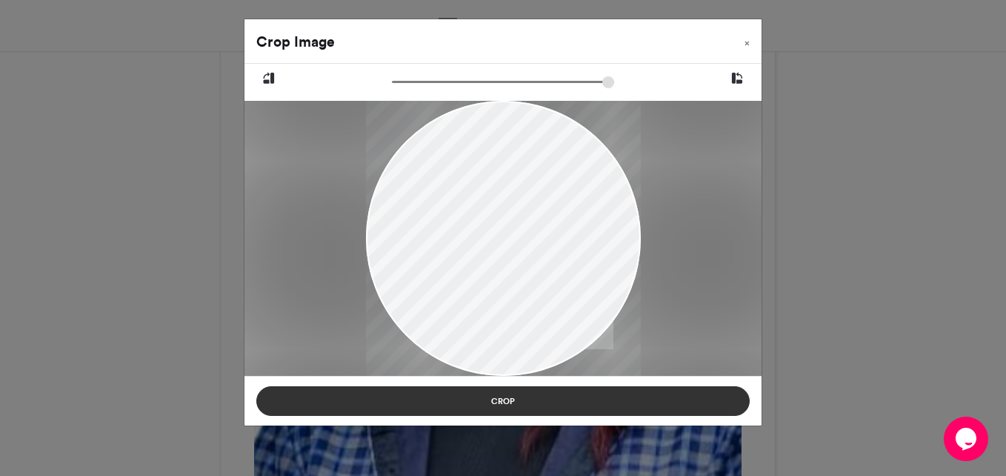
click at [498, 390] on button "Crop" at bounding box center [502, 401] width 493 height 30
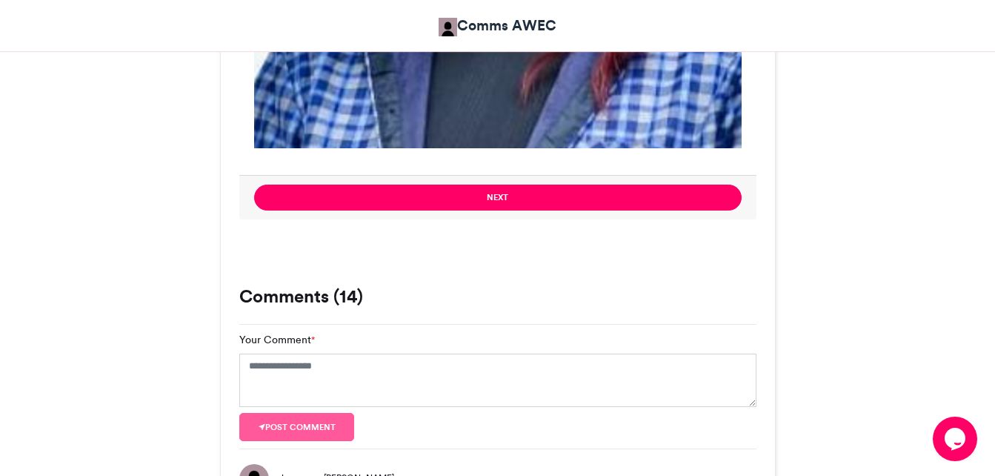
scroll to position [1902, 0]
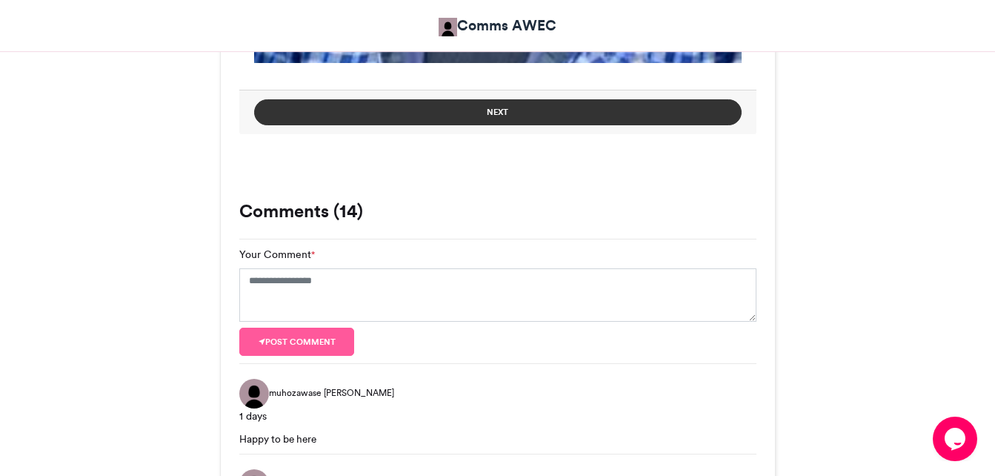
click at [484, 107] on button "Next" at bounding box center [497, 112] width 487 height 26
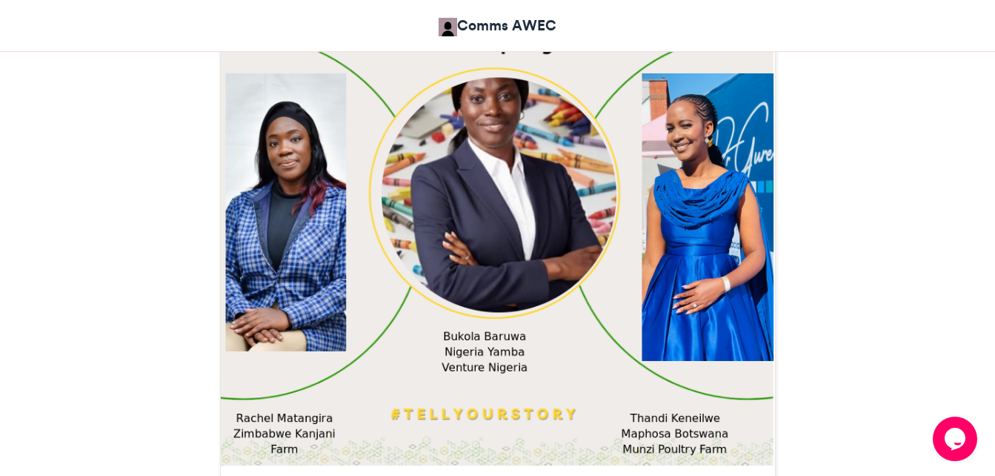
scroll to position [561, 0]
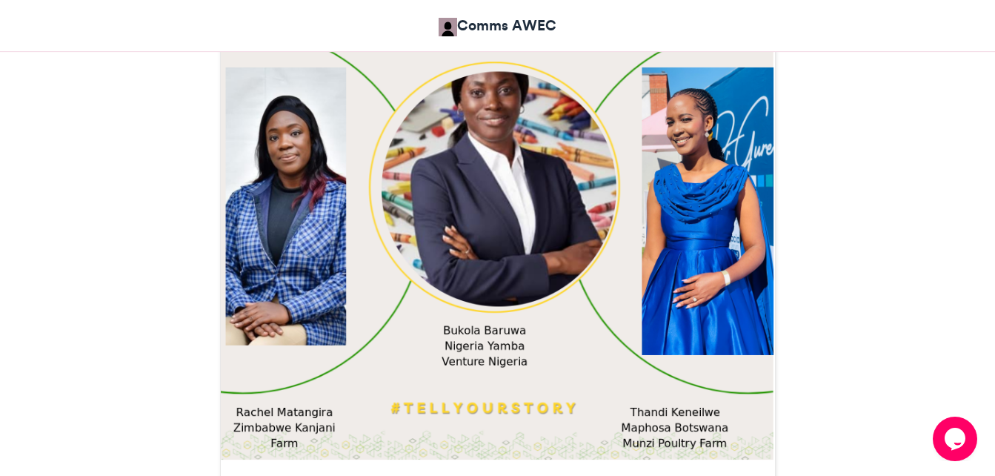
click at [501, 205] on img at bounding box center [498, 183] width 554 height 554
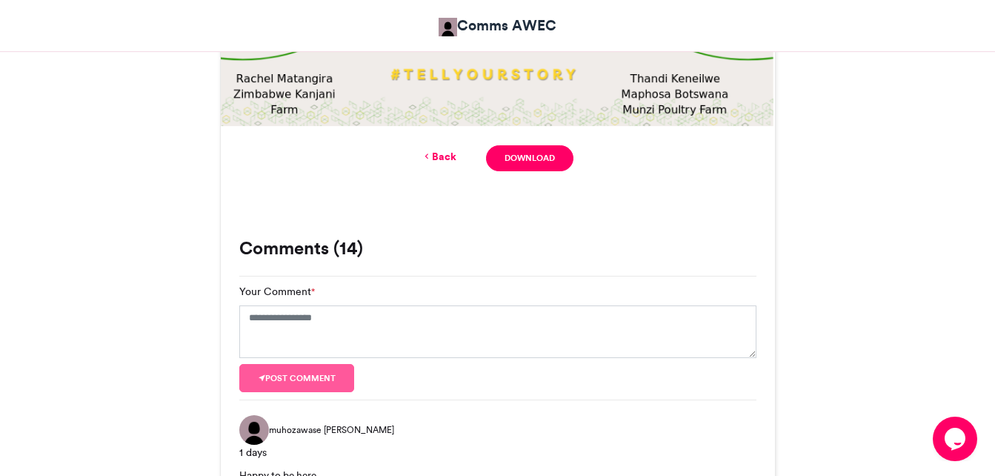
scroll to position [931, 0]
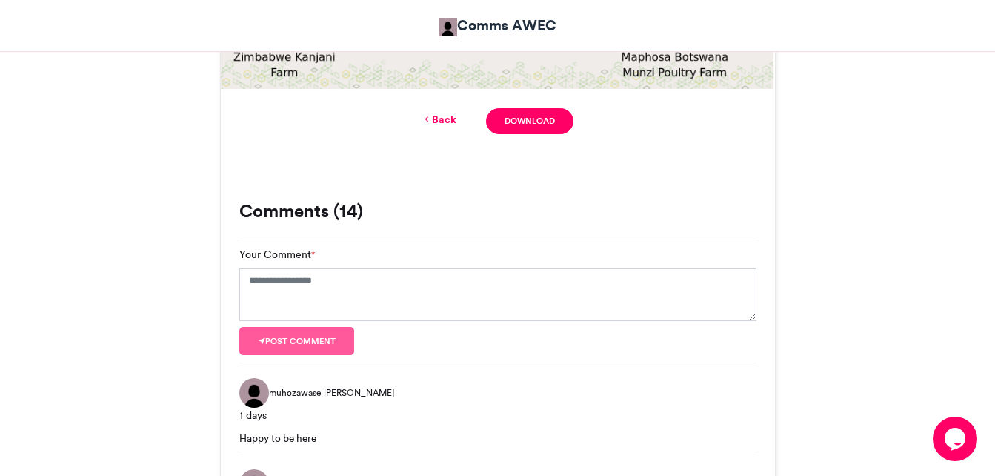
click at [436, 117] on link "Back" at bounding box center [439, 120] width 35 height 16
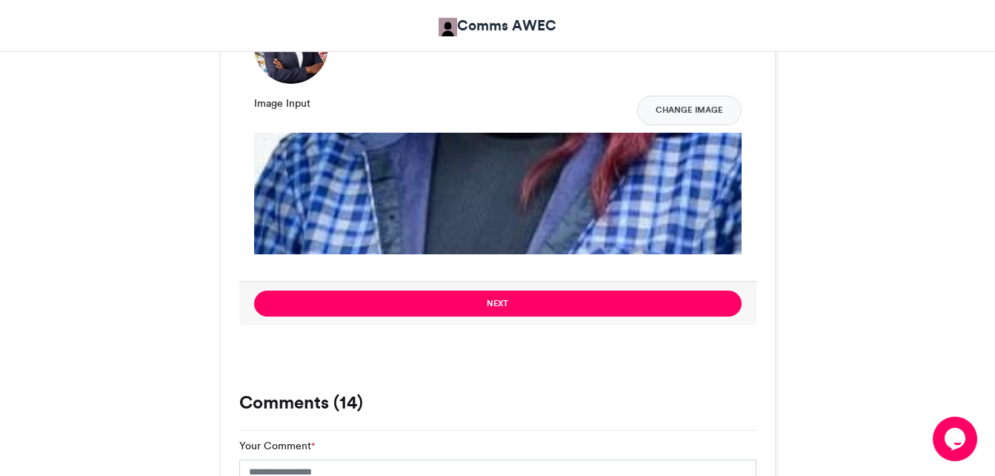
scroll to position [1828, 0]
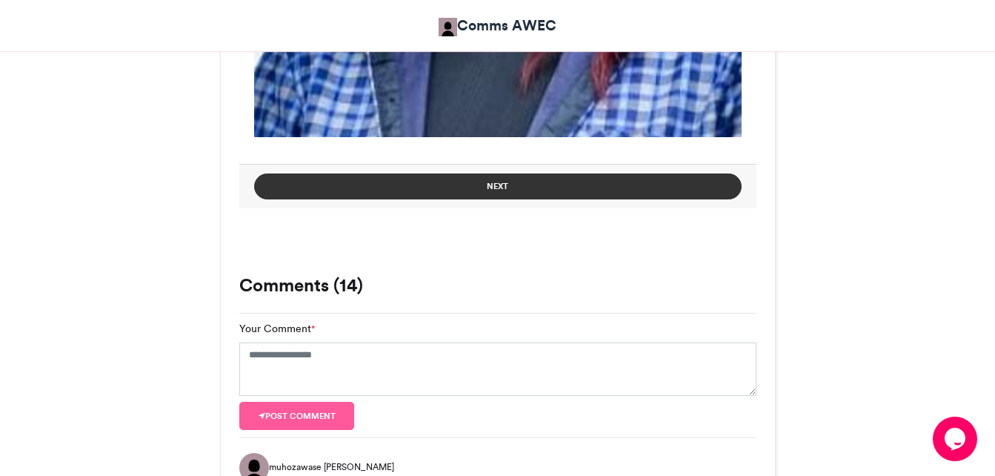
click at [484, 179] on button "Next" at bounding box center [497, 186] width 487 height 26
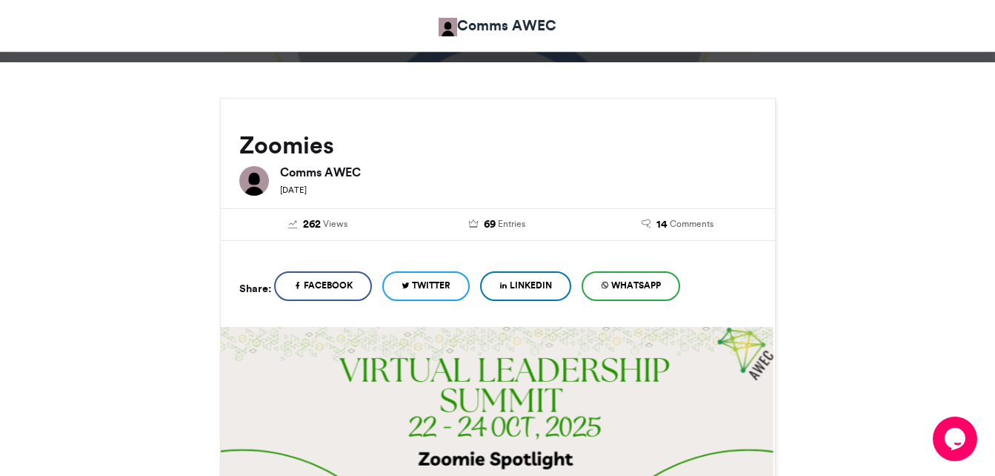
scroll to position [148, 0]
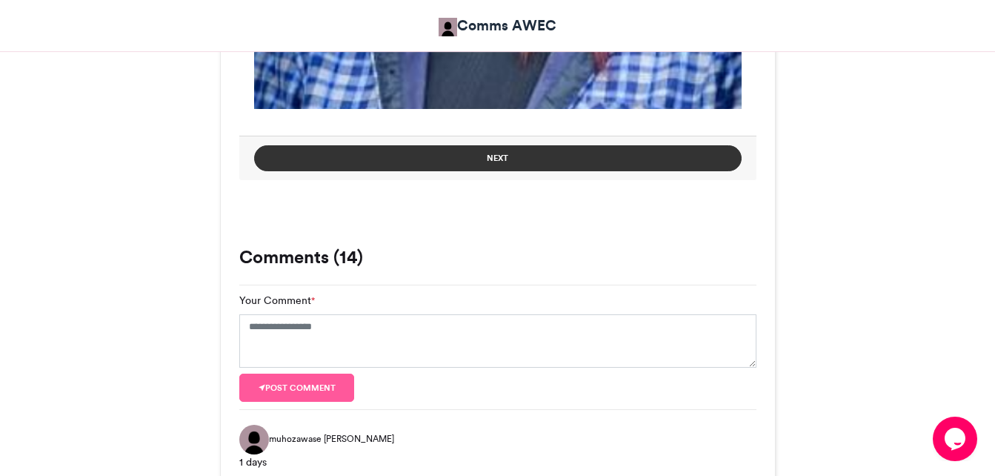
scroll to position [1852, 0]
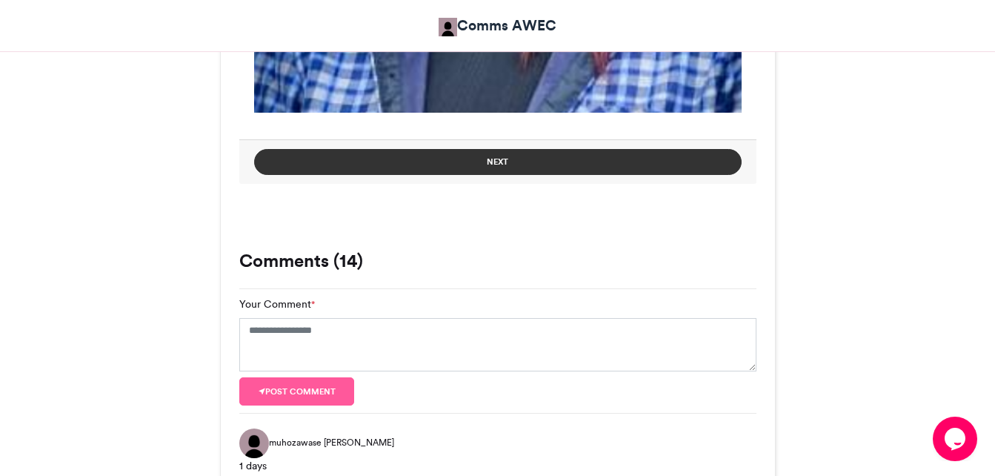
click at [538, 169] on button "Next" at bounding box center [497, 162] width 487 height 26
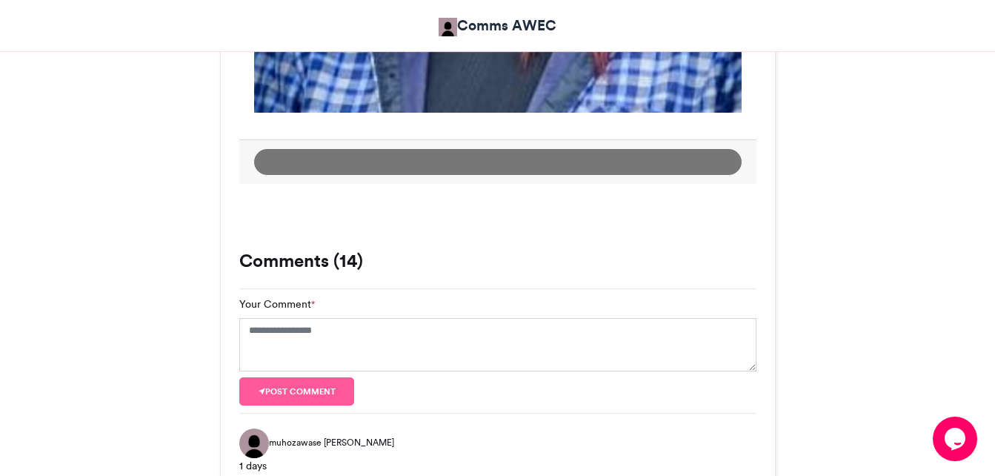
scroll to position [343, 0]
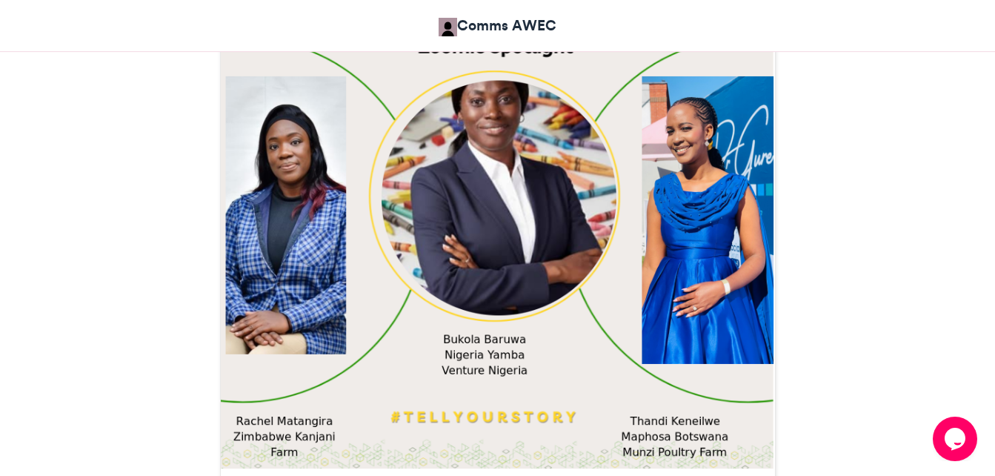
scroll to position [593, 0]
